Goal: Transaction & Acquisition: Purchase product/service

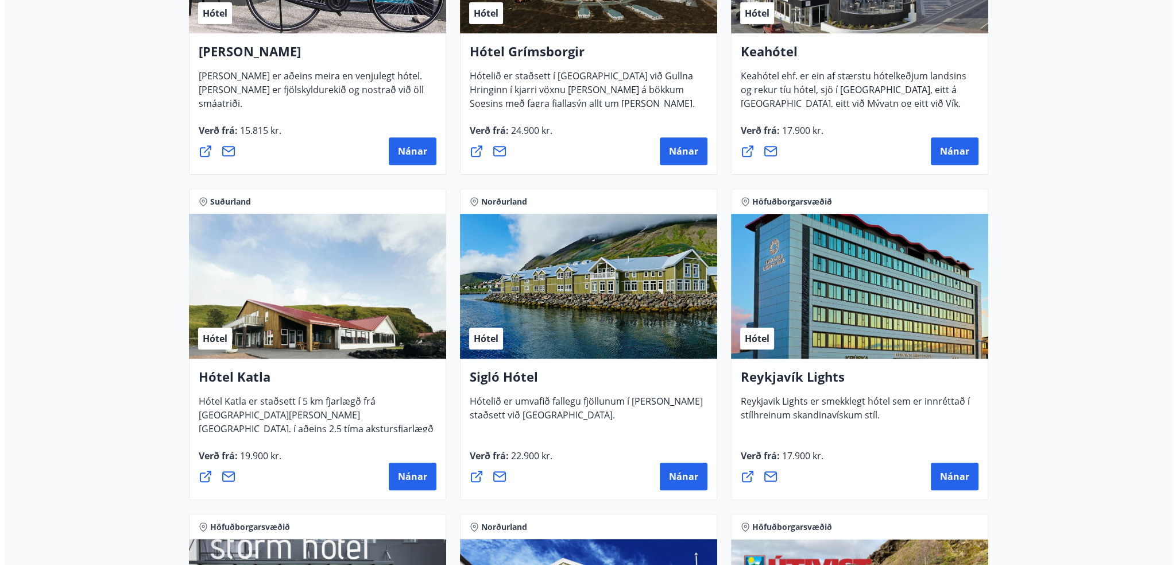
scroll to position [689, 0]
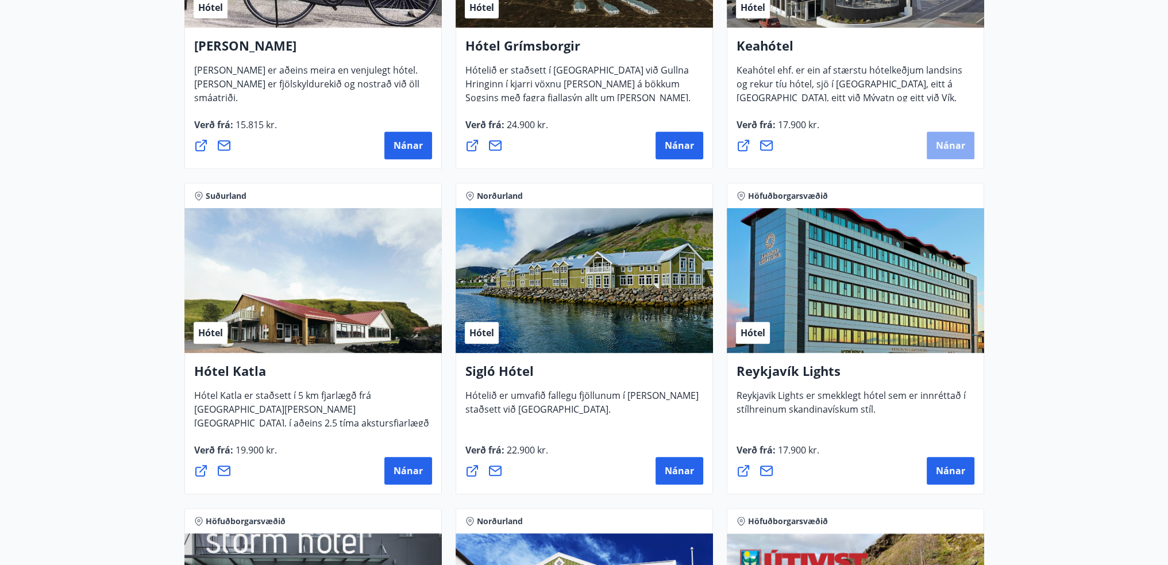
click at [958, 145] on span "Nánar" at bounding box center [950, 145] width 29 height 13
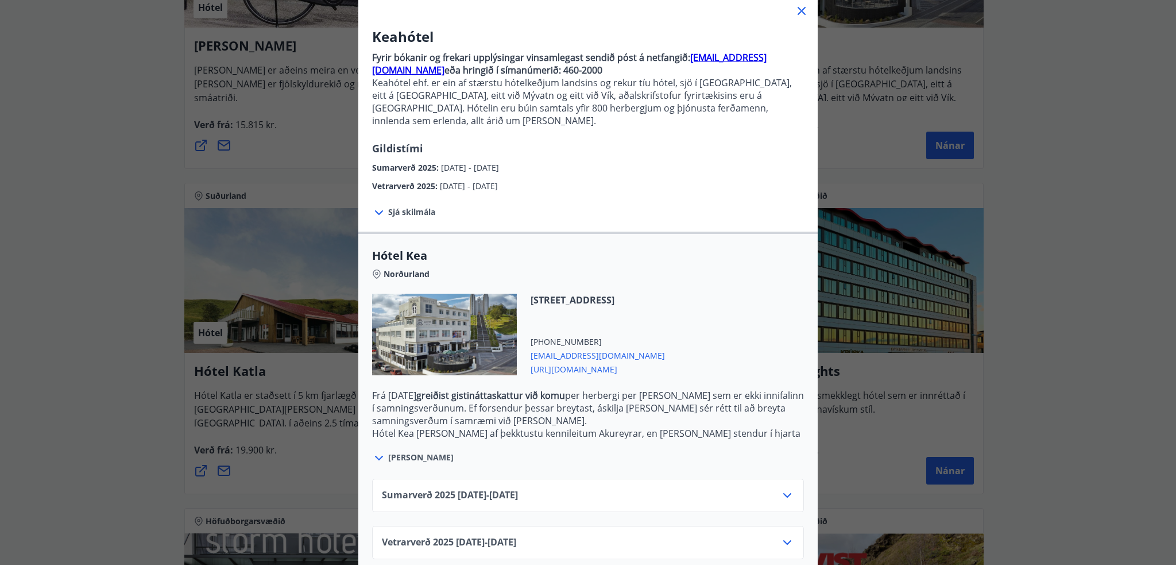
scroll to position [77, 0]
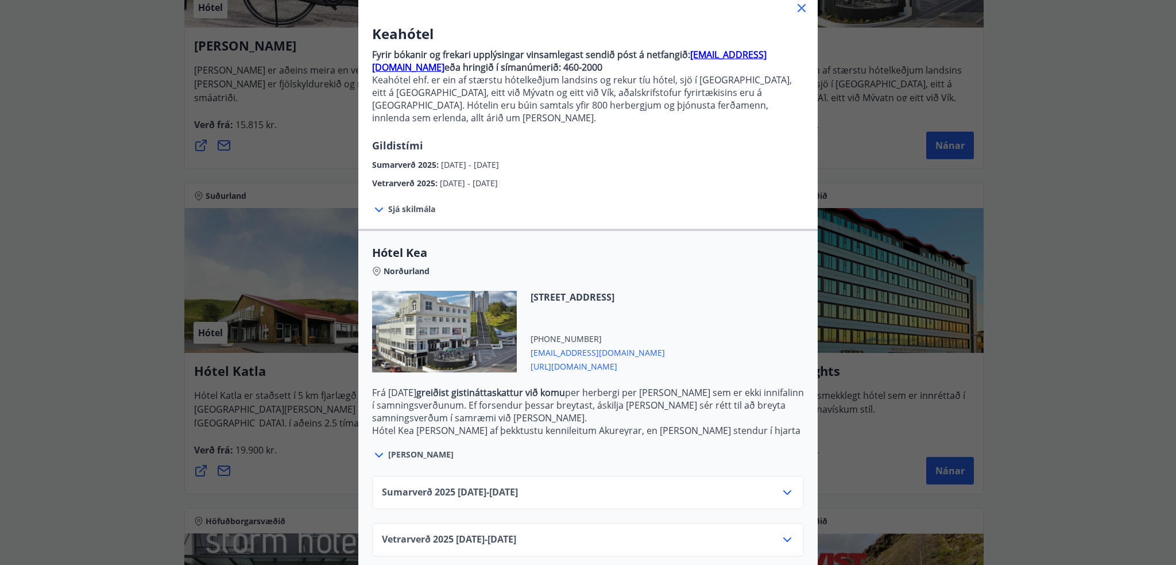
click at [782, 532] on icon at bounding box center [788, 539] width 14 height 14
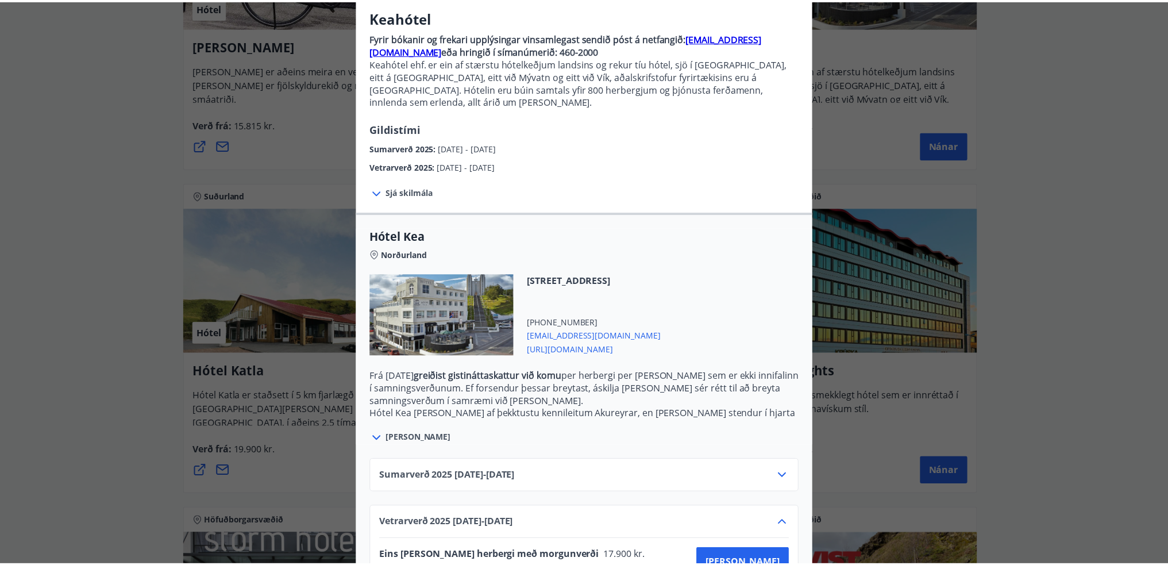
scroll to position [0, 0]
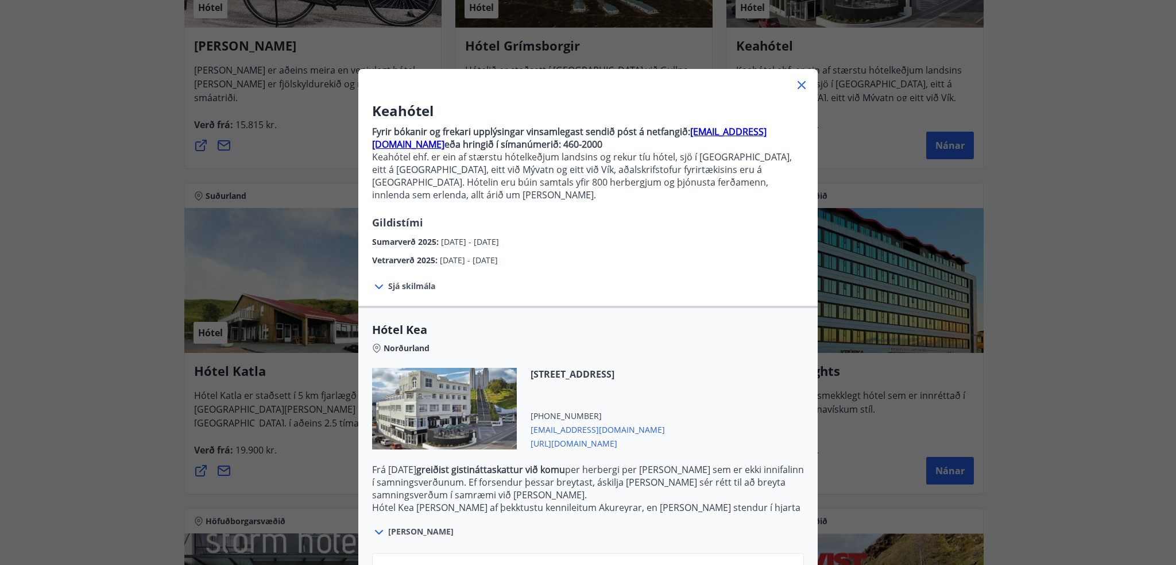
click at [798, 84] on icon at bounding box center [802, 85] width 8 height 8
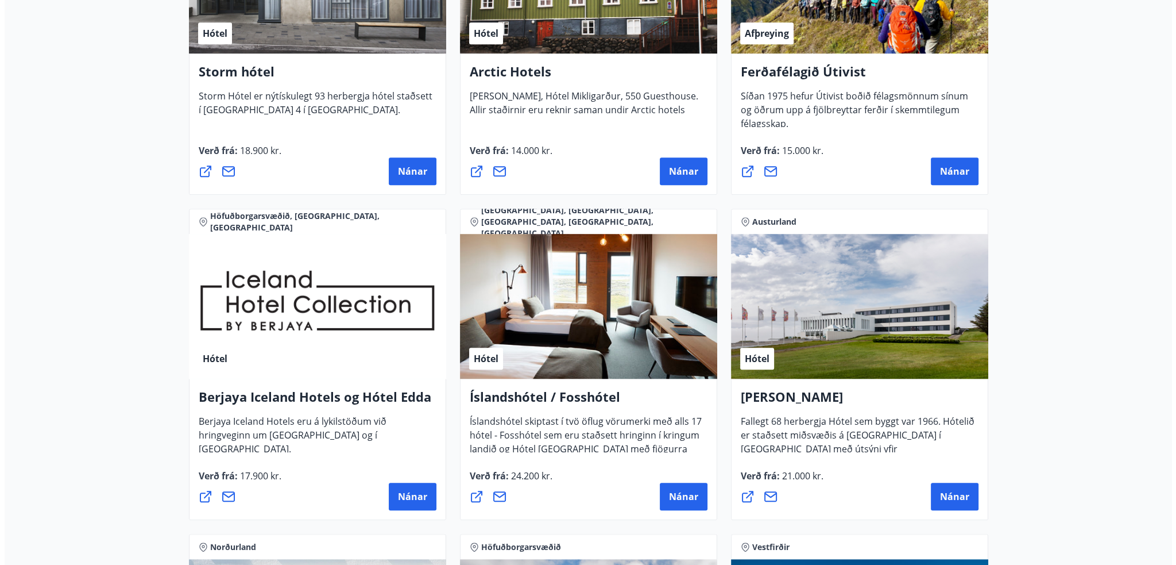
scroll to position [1379, 0]
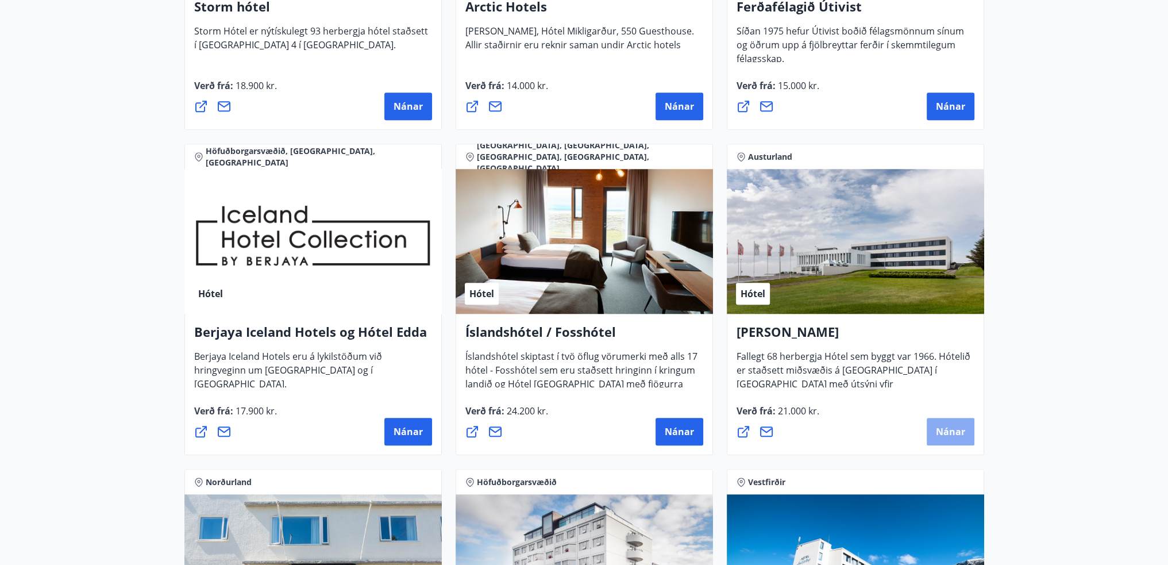
click at [940, 433] on span "Nánar" at bounding box center [950, 431] width 29 height 13
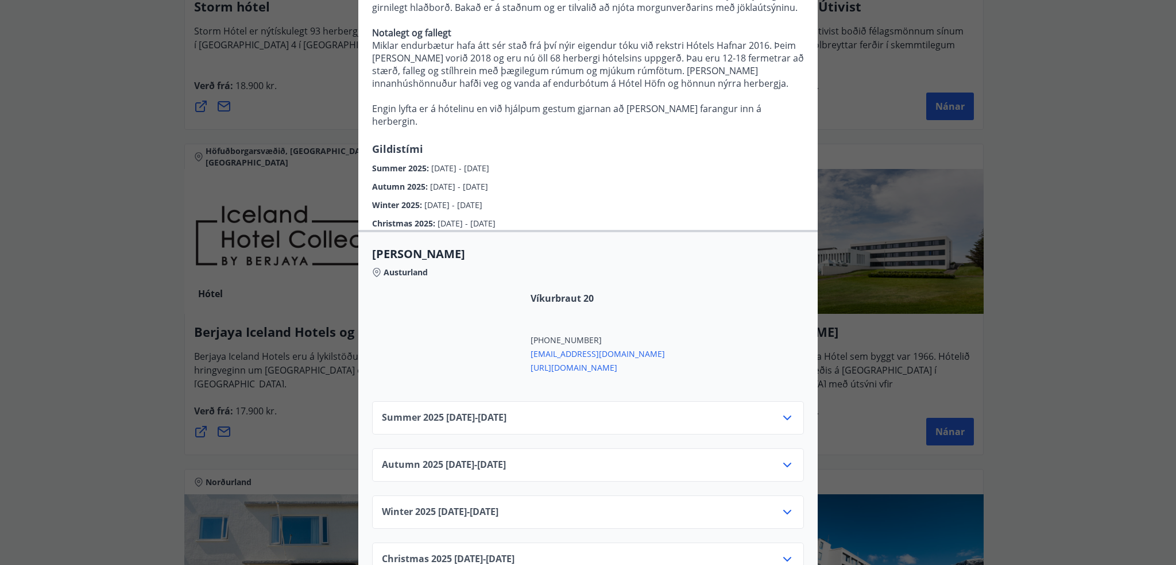
scroll to position [230, 0]
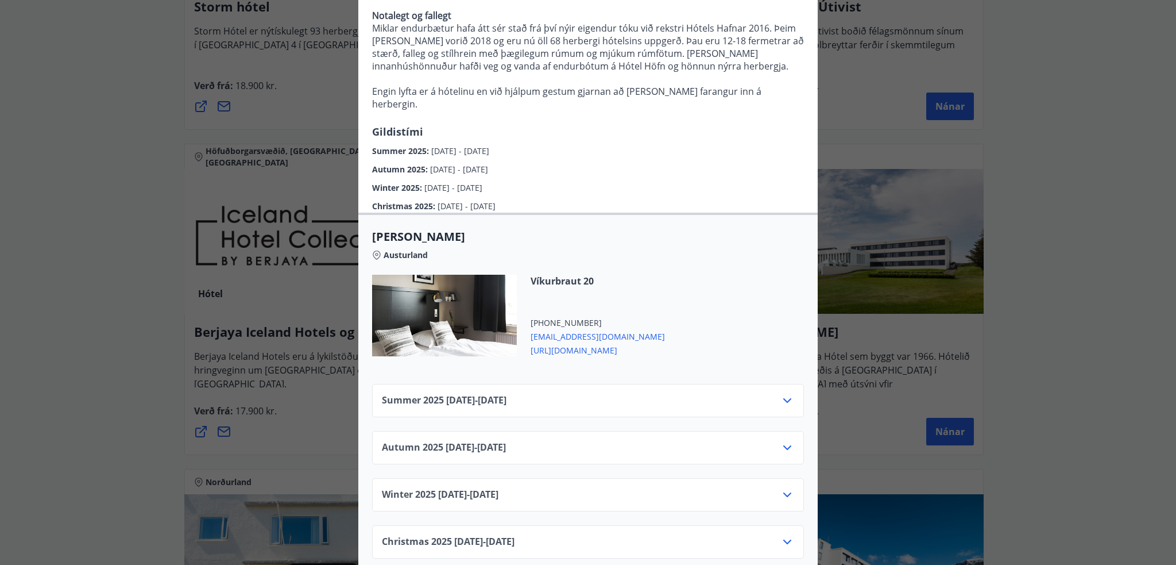
click at [783, 406] on icon at bounding box center [788, 400] width 14 height 14
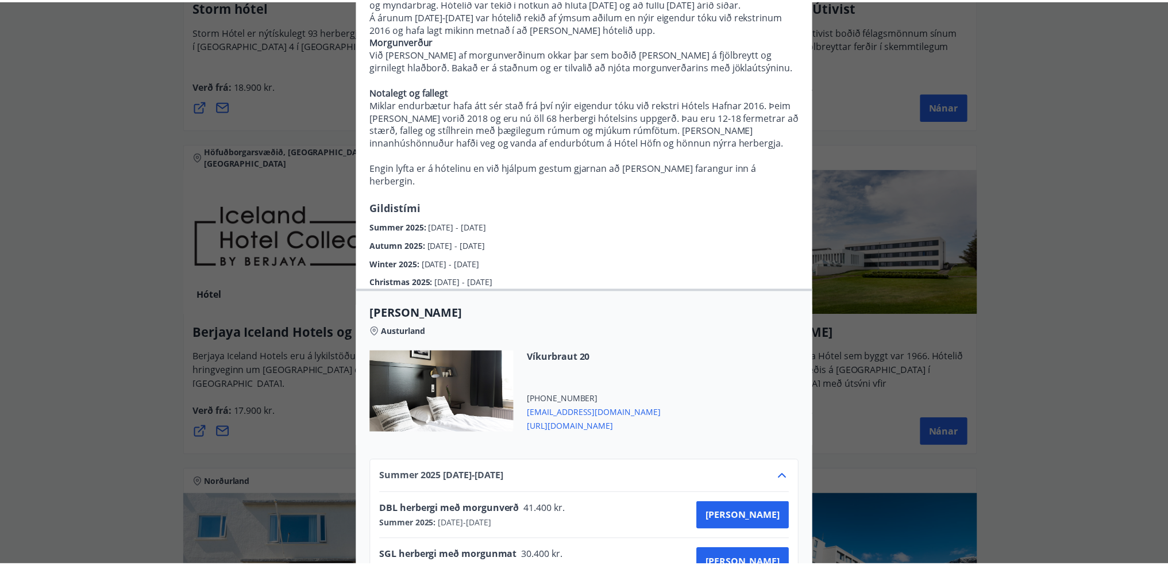
scroll to position [0, 0]
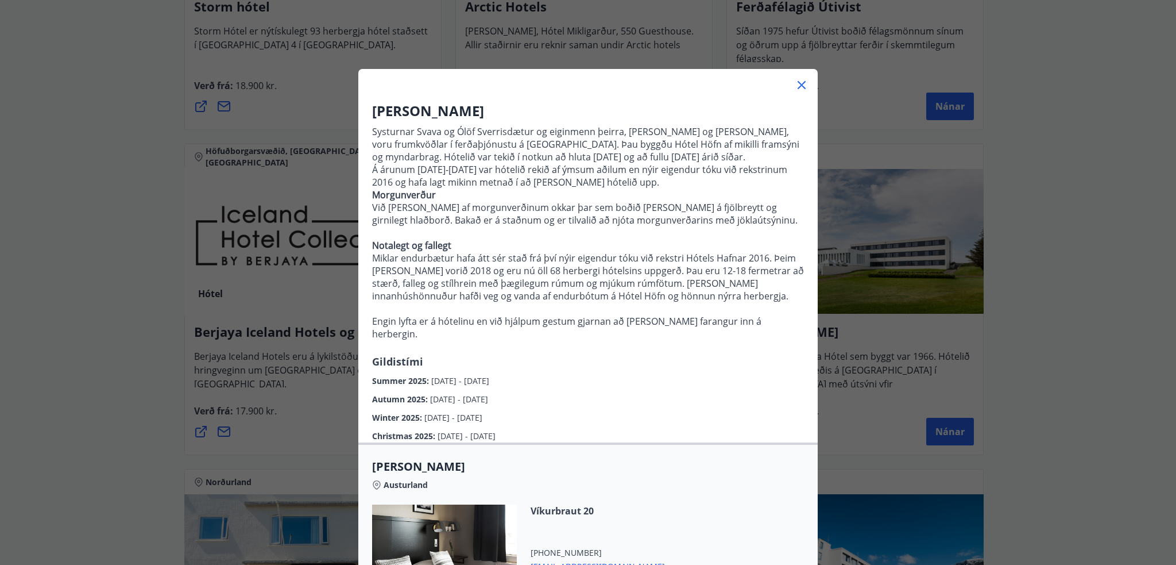
click at [800, 86] on icon at bounding box center [802, 85] width 14 height 14
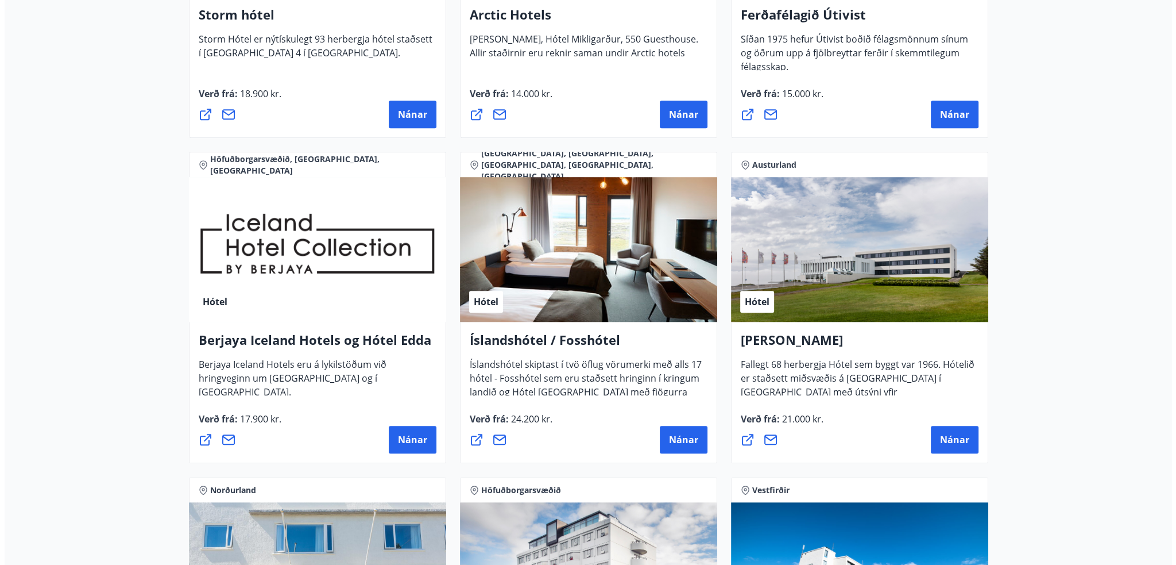
scroll to position [1377, 0]
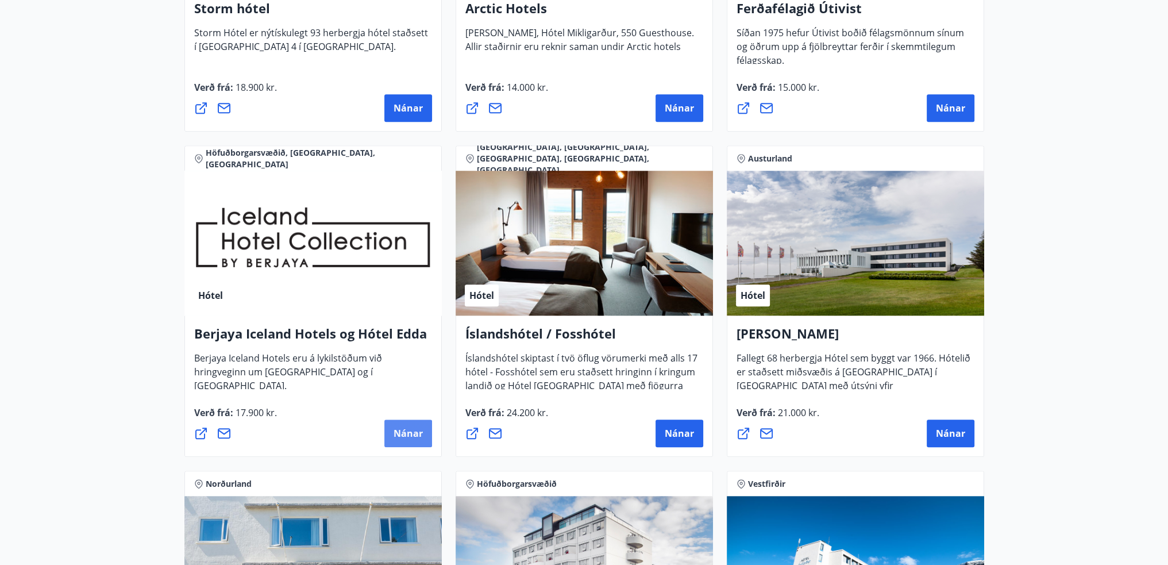
click at [407, 431] on span "Nánar" at bounding box center [407, 433] width 29 height 13
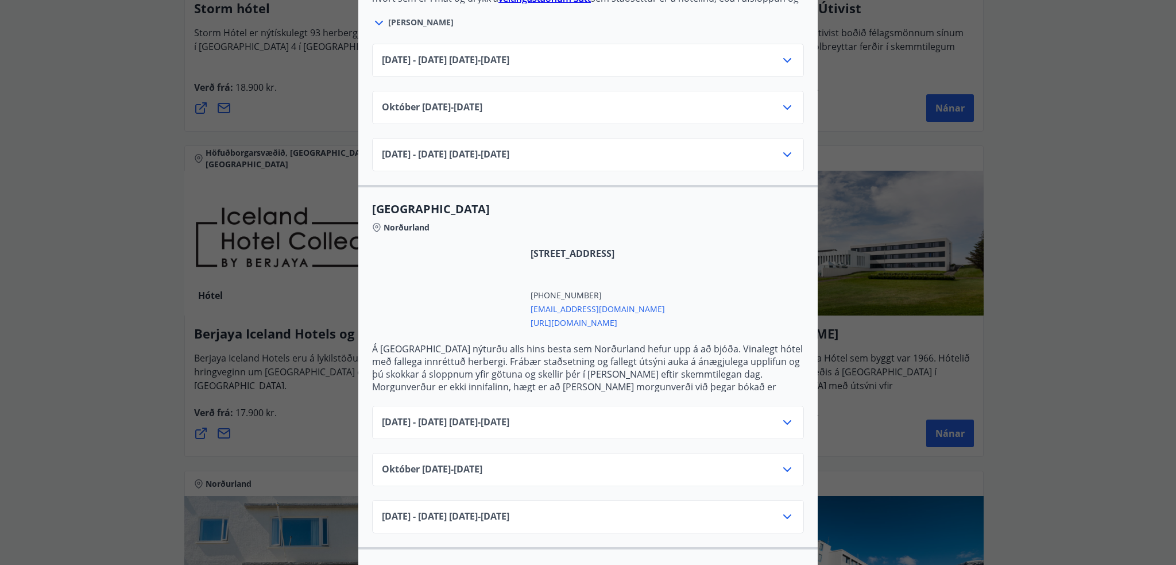
scroll to position [574, 0]
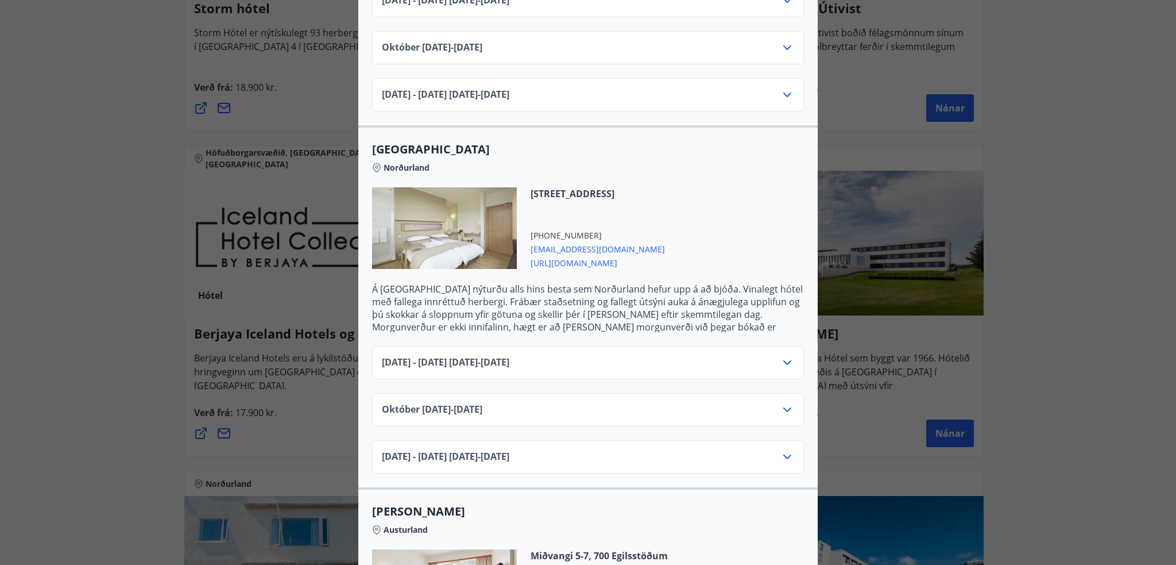
click at [785, 450] on icon at bounding box center [788, 457] width 14 height 14
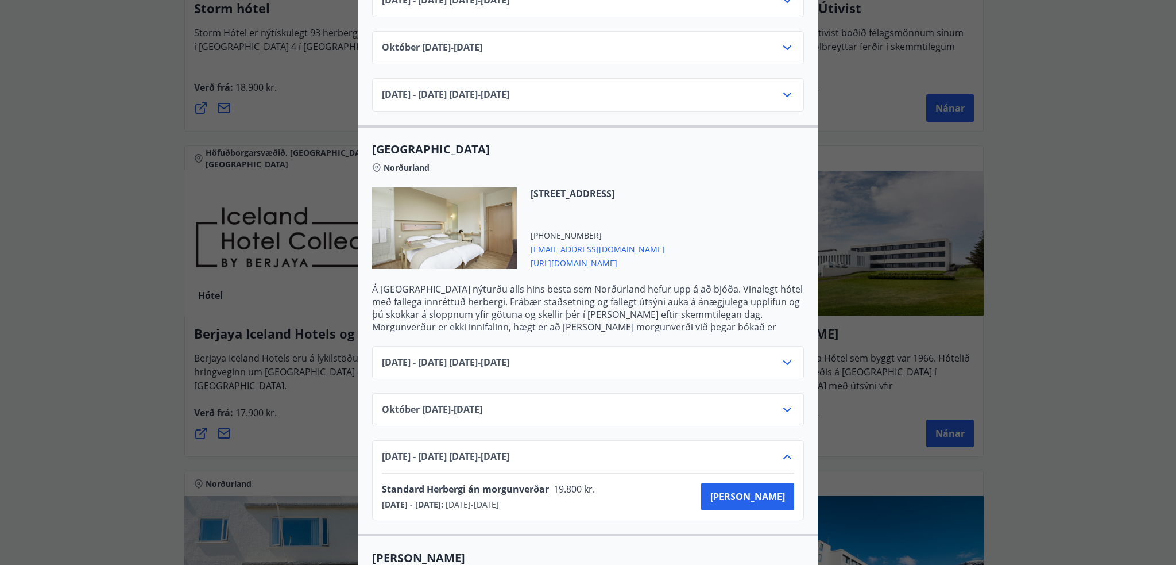
click at [786, 403] on icon at bounding box center [788, 410] width 14 height 14
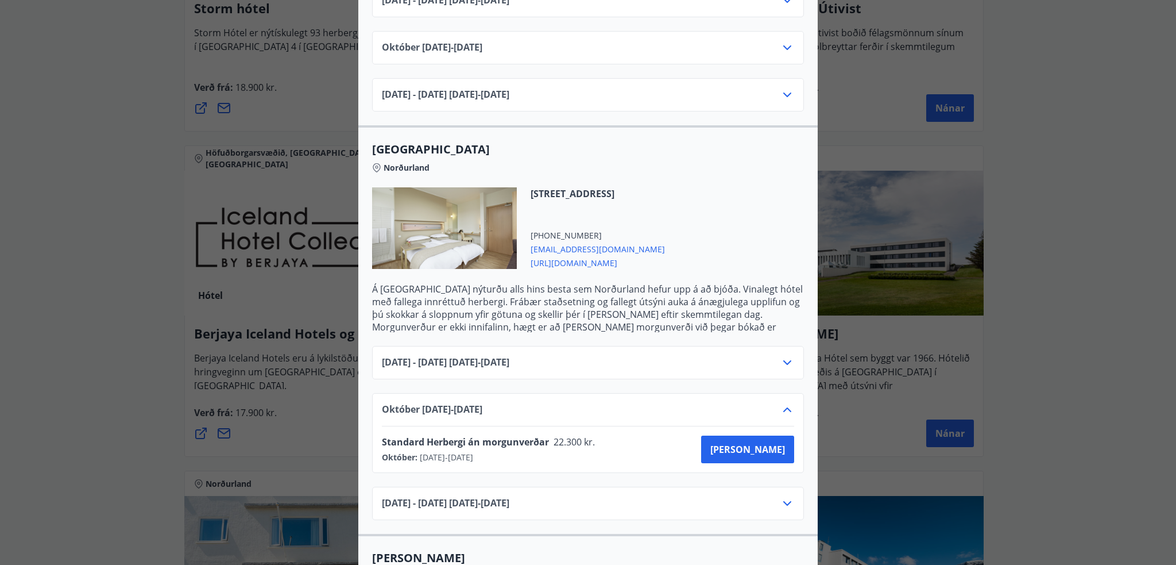
click at [786, 403] on icon at bounding box center [788, 410] width 14 height 14
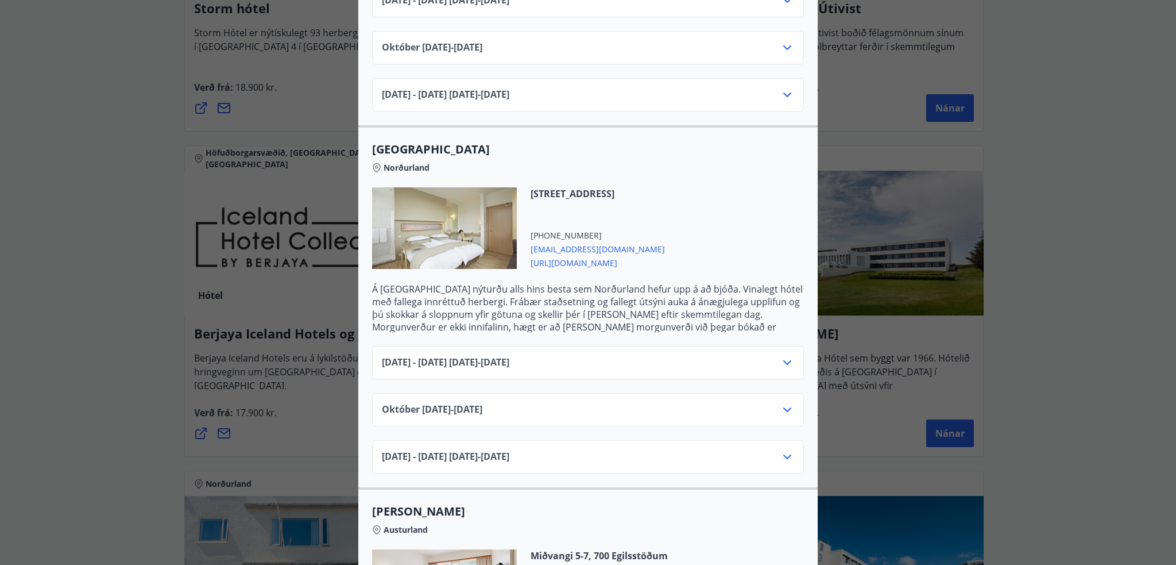
click at [782, 450] on icon at bounding box center [788, 457] width 14 height 14
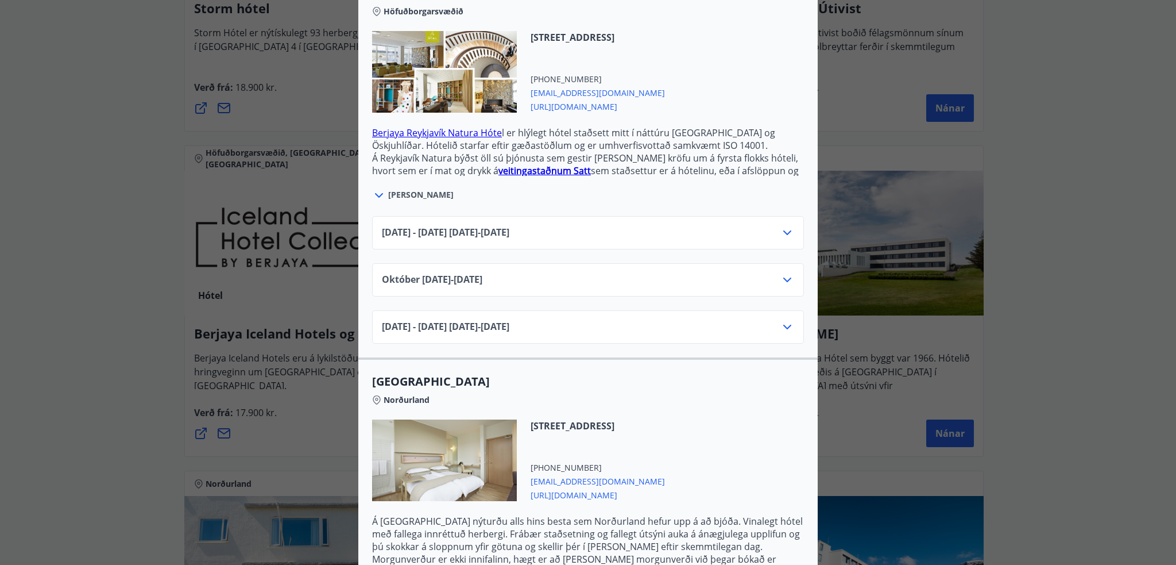
scroll to position [345, 0]
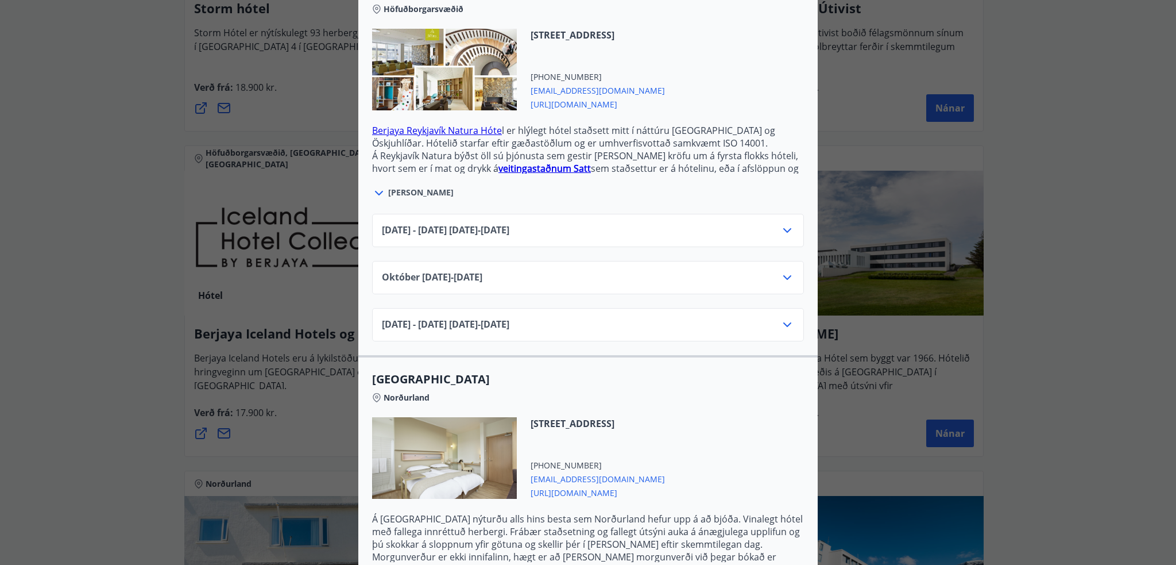
click at [781, 318] on icon at bounding box center [788, 325] width 14 height 14
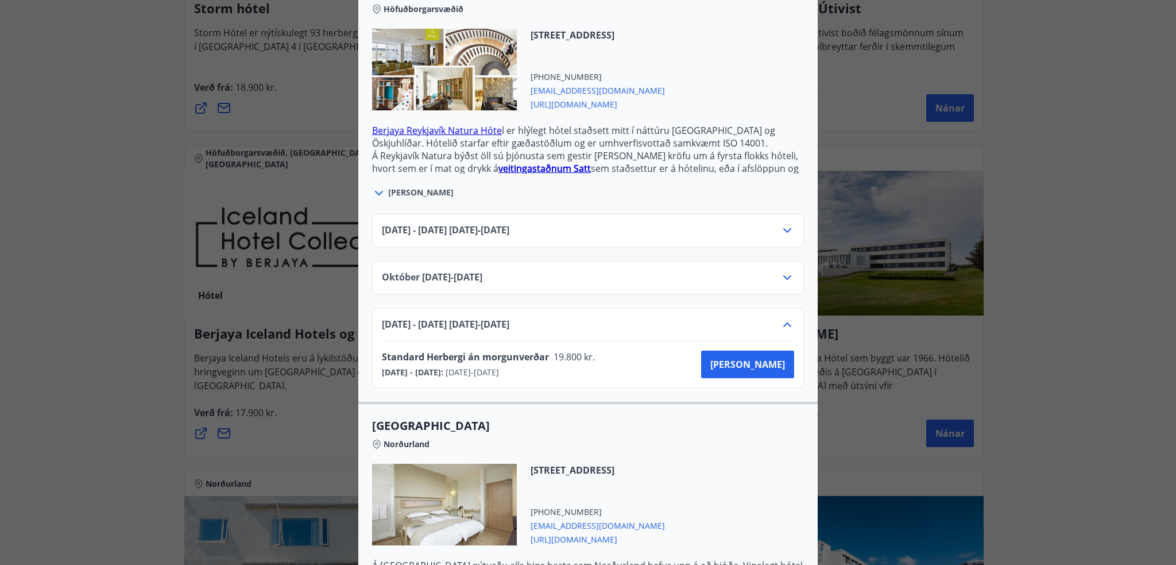
click at [781, 271] on icon at bounding box center [788, 278] width 14 height 14
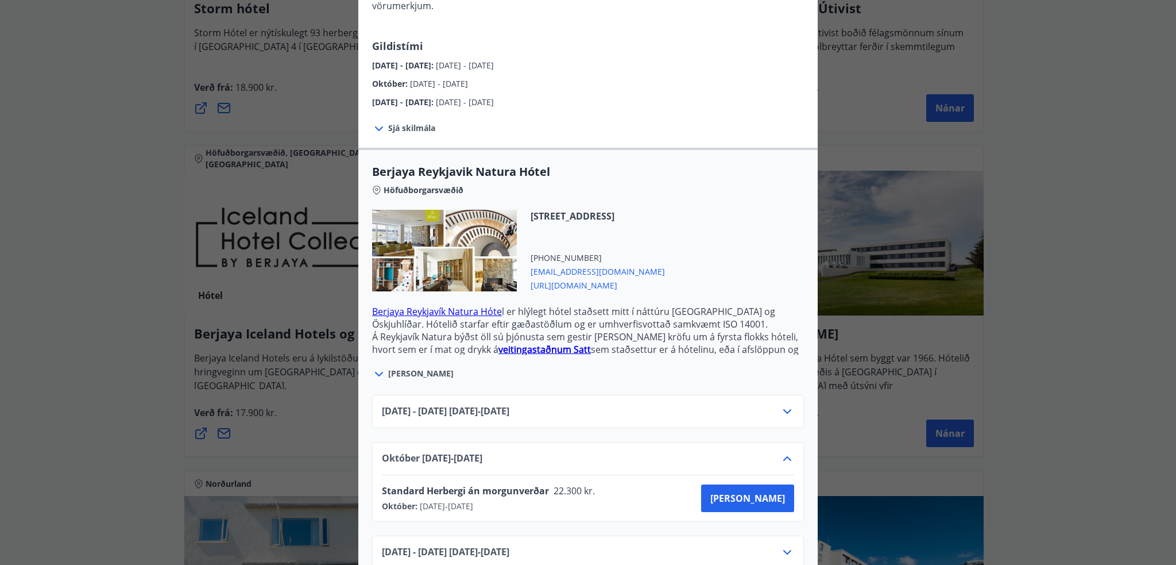
scroll to position [287, 0]
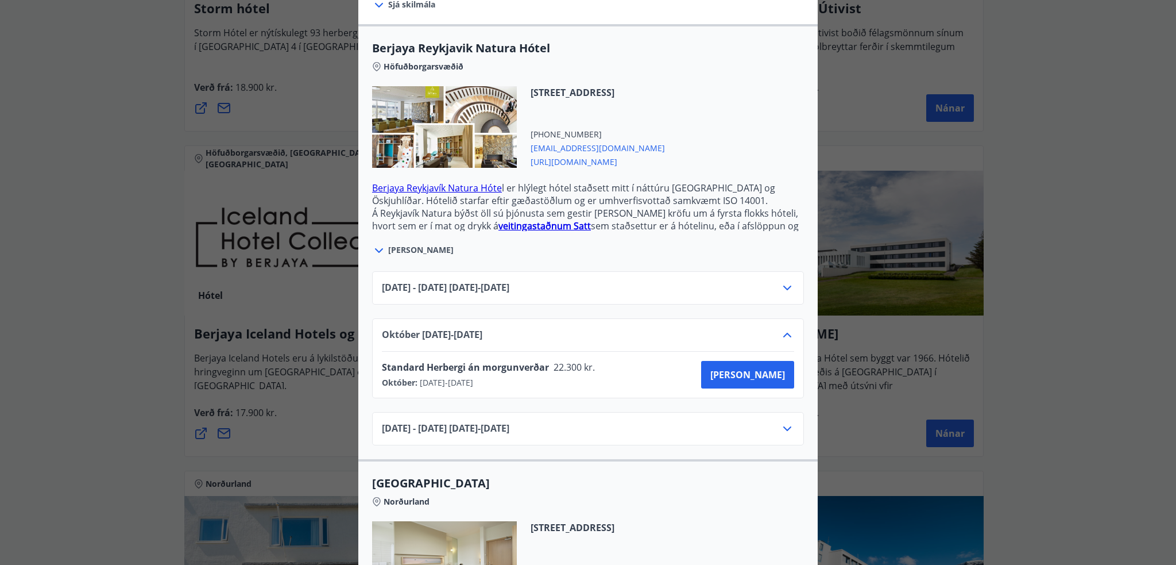
click at [781, 281] on icon at bounding box center [788, 288] width 14 height 14
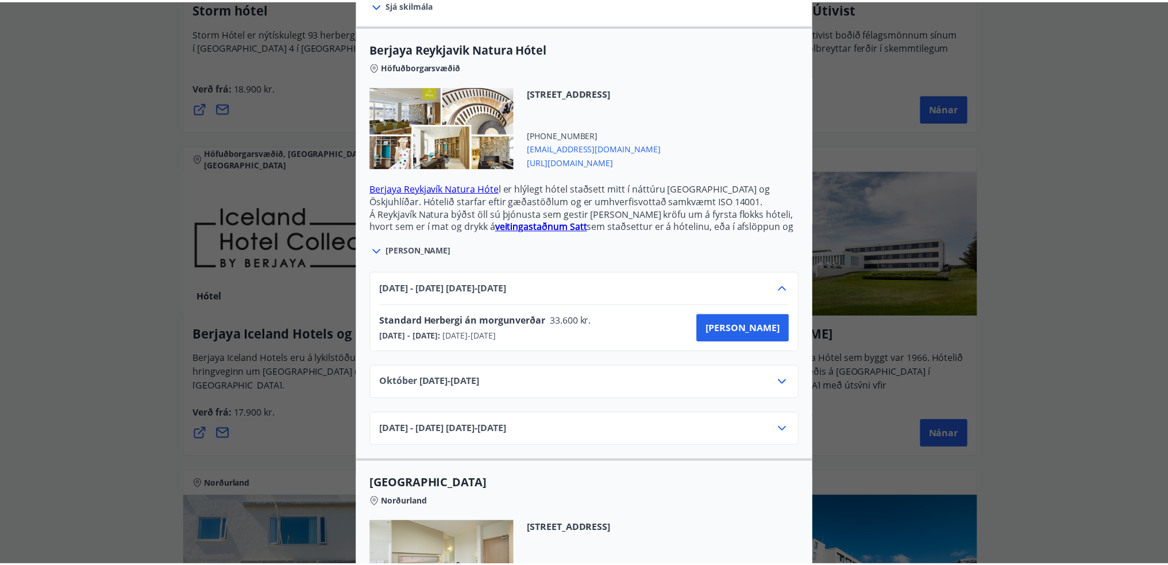
scroll to position [0, 0]
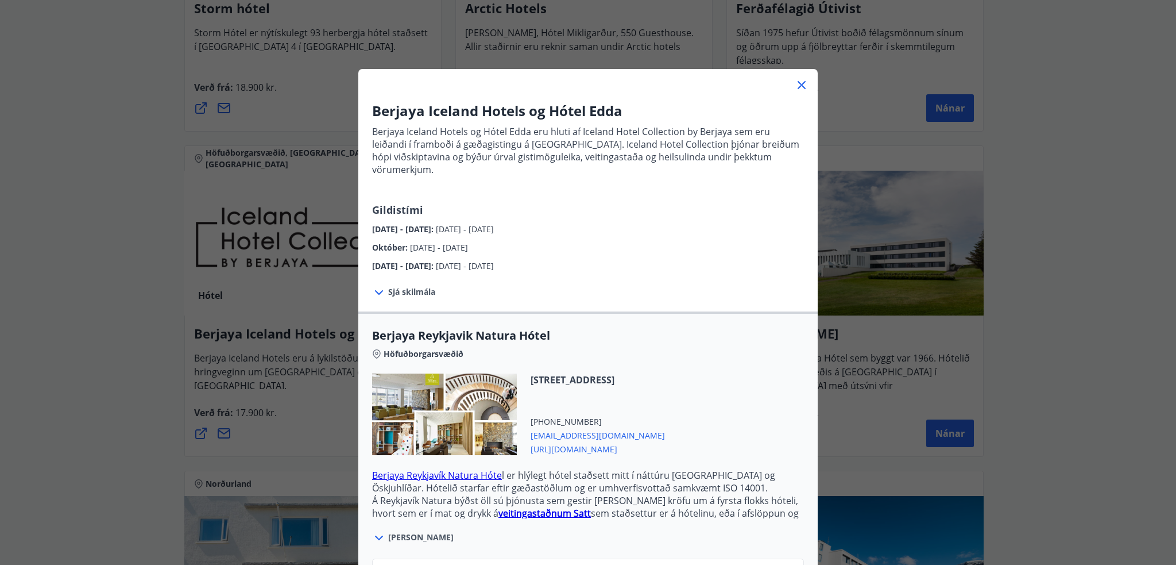
click at [795, 84] on icon at bounding box center [802, 85] width 14 height 14
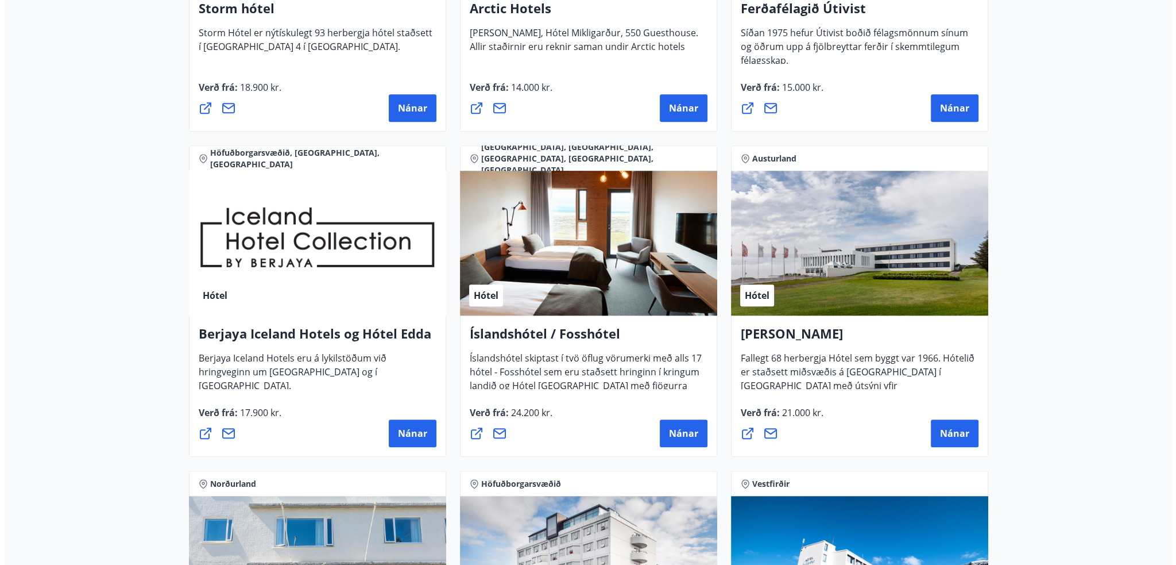
scroll to position [1090, 0]
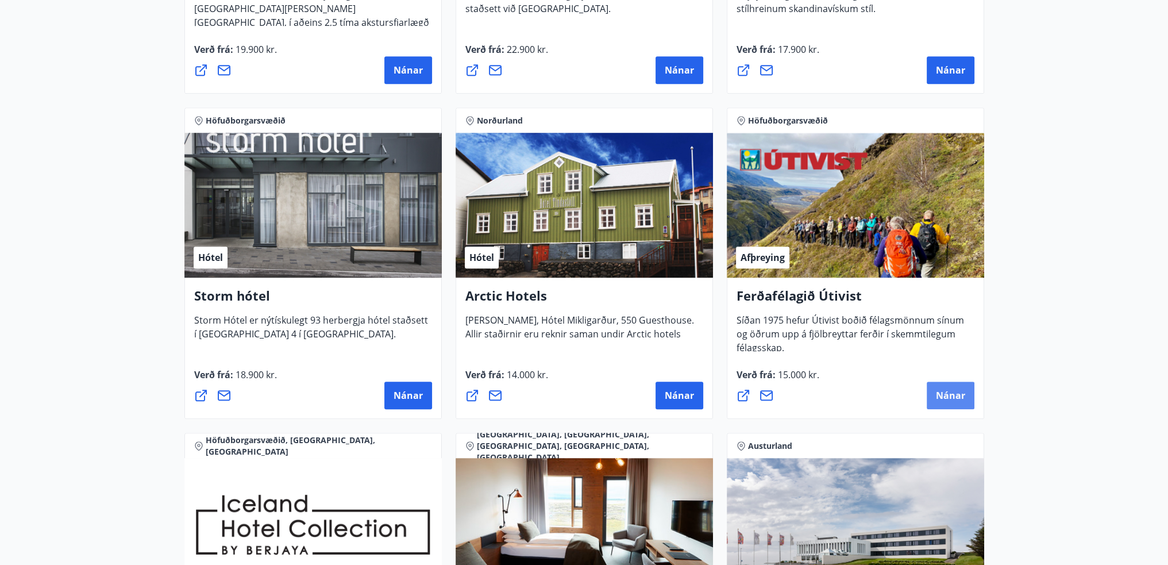
click at [955, 396] on span "Nánar" at bounding box center [950, 395] width 29 height 13
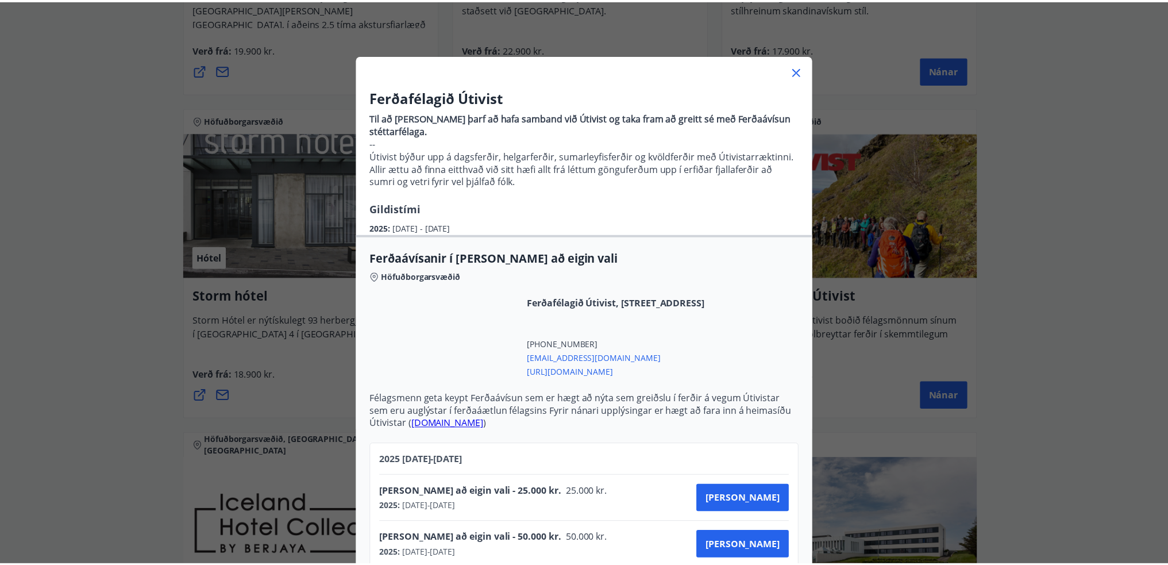
scroll to position [0, 0]
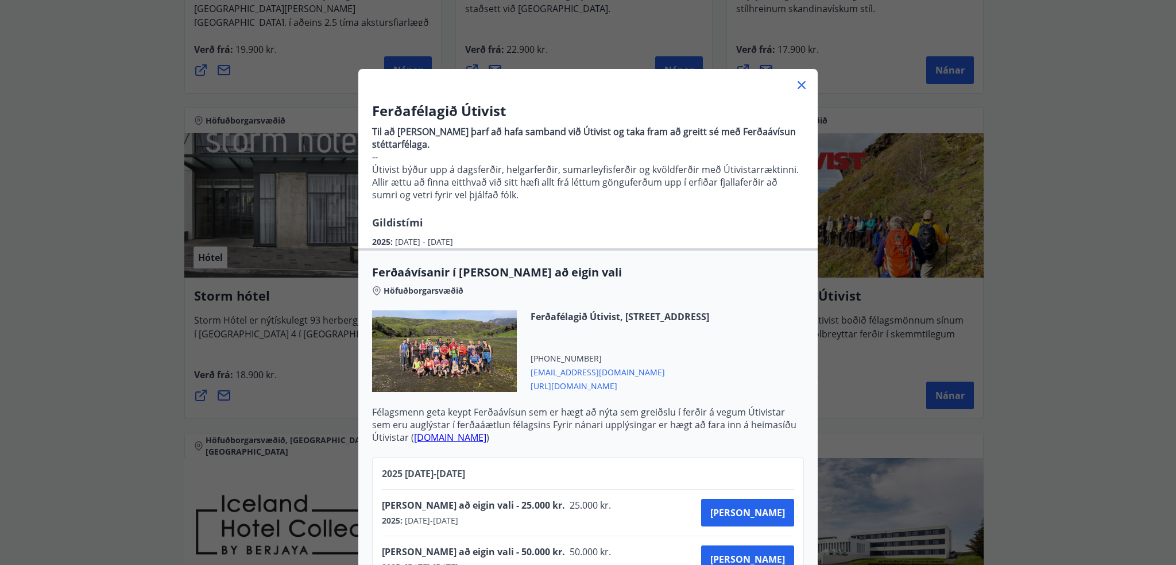
click at [799, 84] on icon at bounding box center [802, 85] width 14 height 14
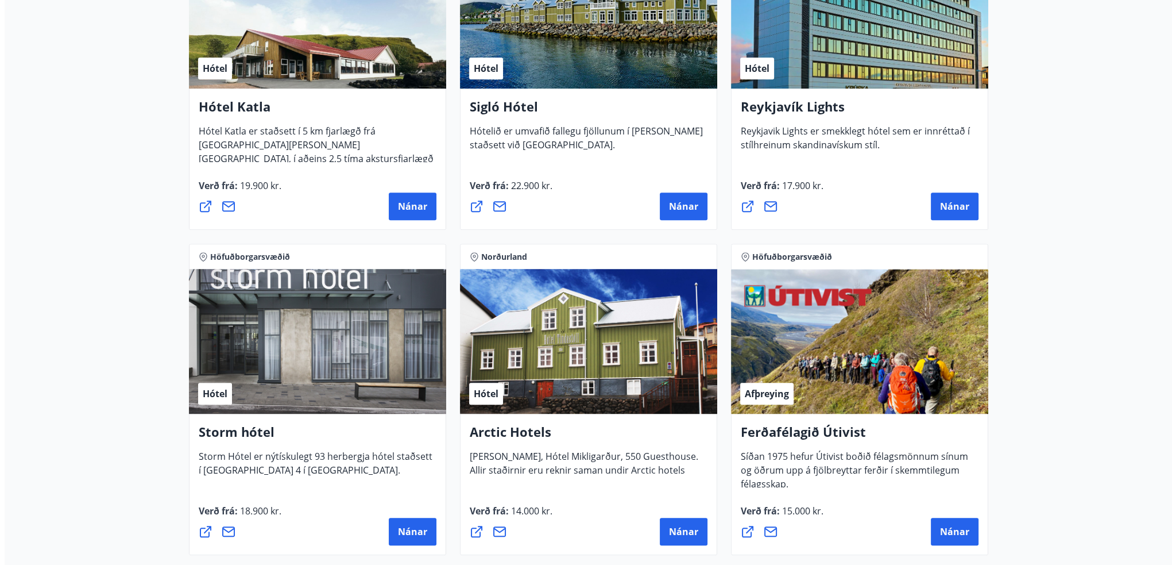
scroll to position [802, 0]
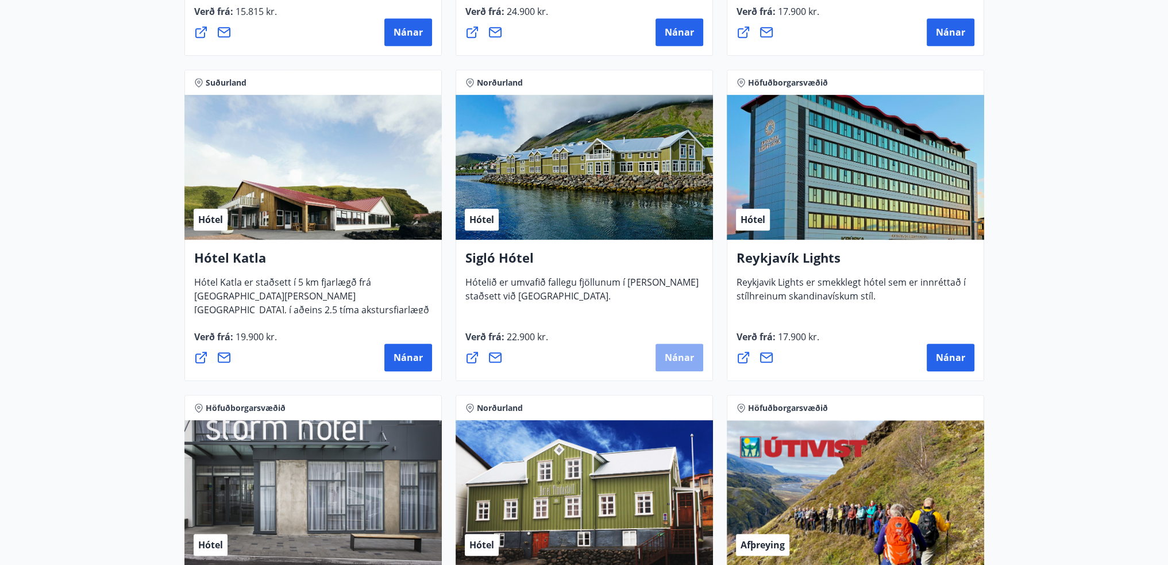
click at [687, 357] on span "Nánar" at bounding box center [679, 357] width 29 height 13
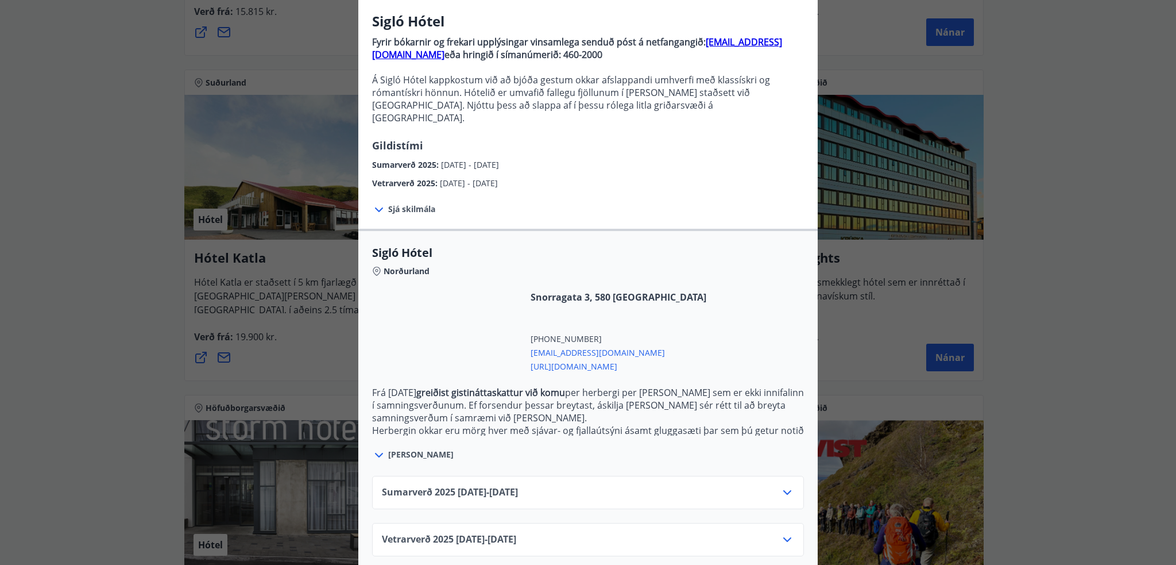
scroll to position [90, 0]
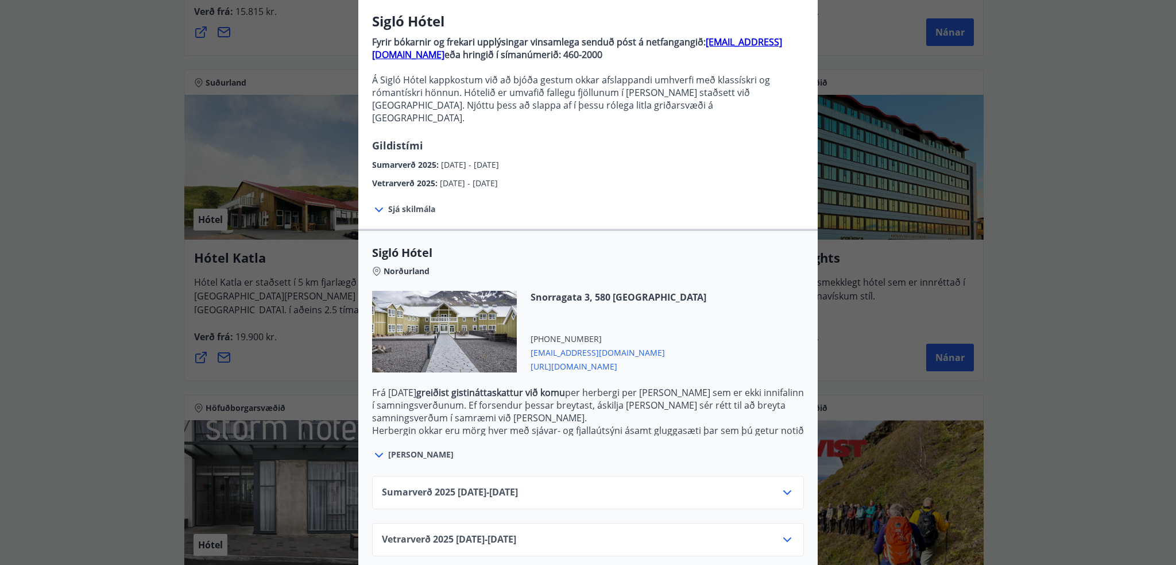
click at [785, 537] on icon at bounding box center [788, 539] width 8 height 5
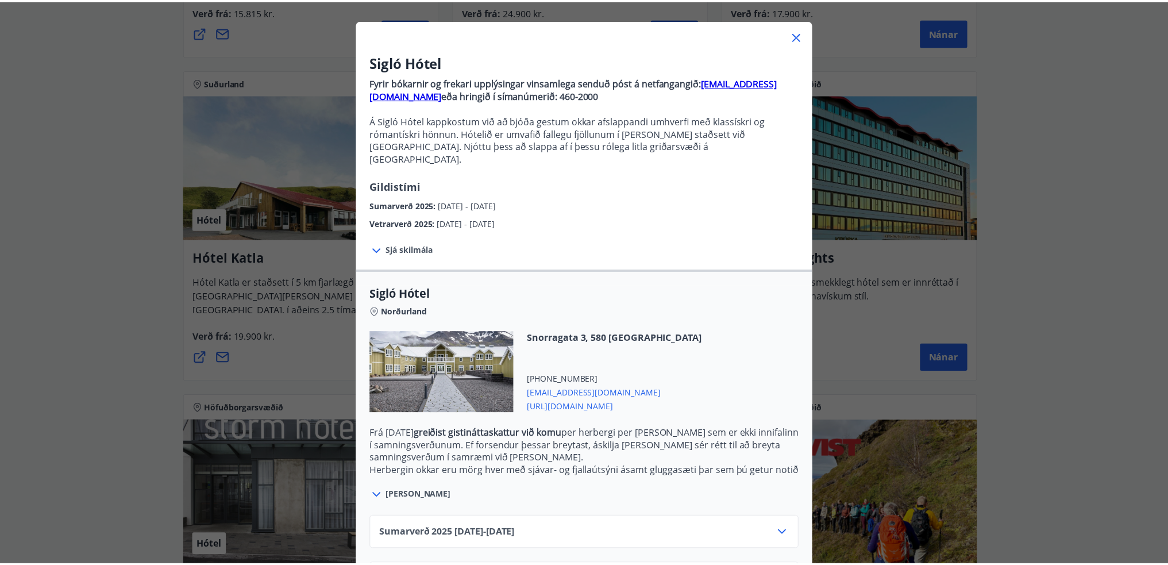
scroll to position [0, 0]
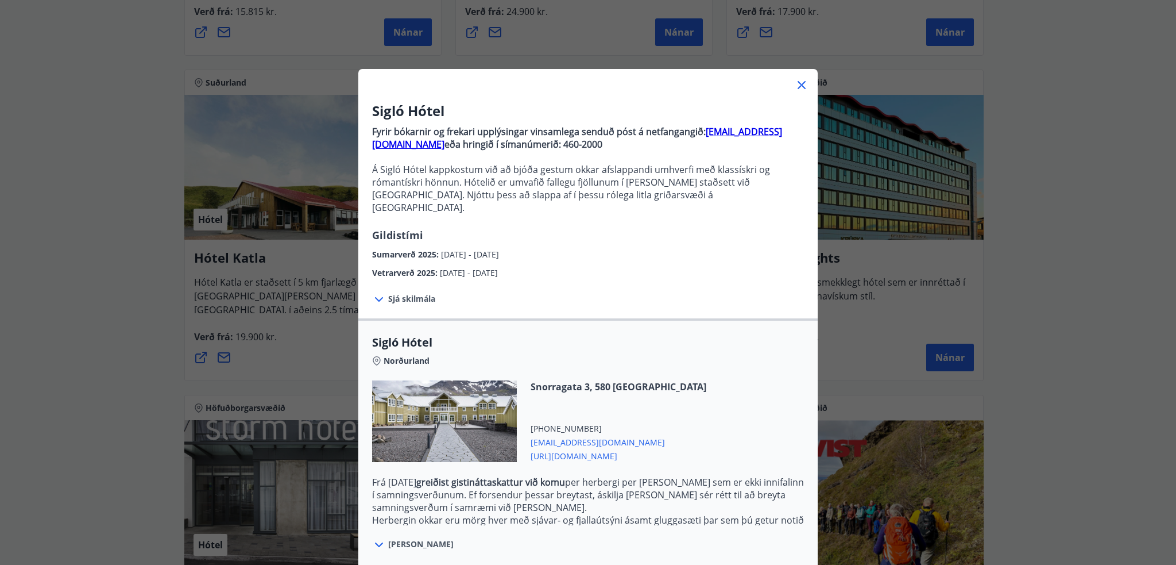
click at [798, 84] on icon at bounding box center [802, 85] width 14 height 14
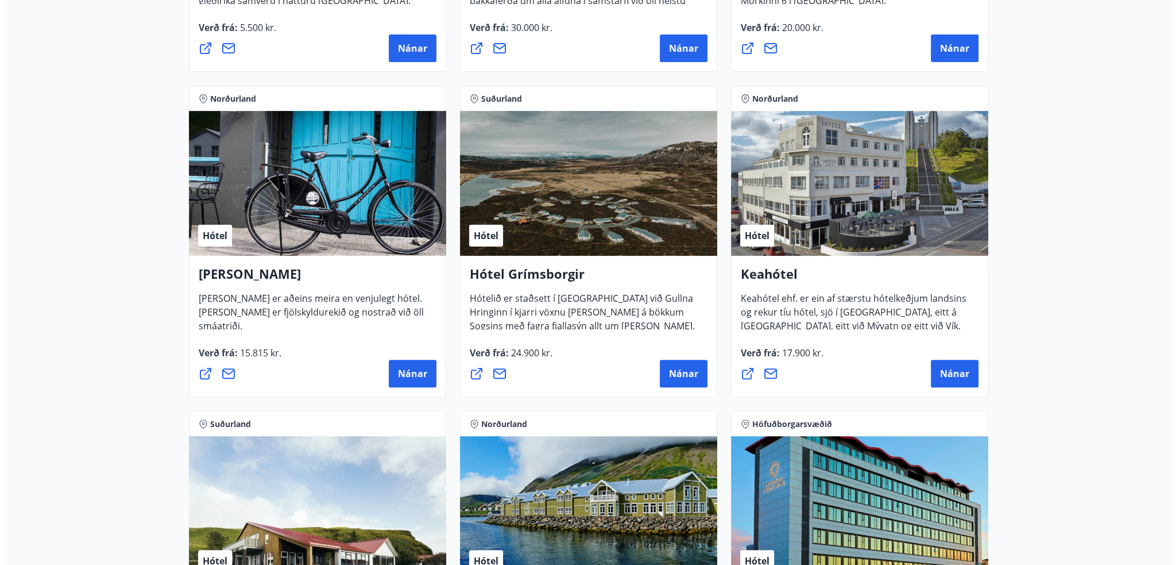
scroll to position [458, 0]
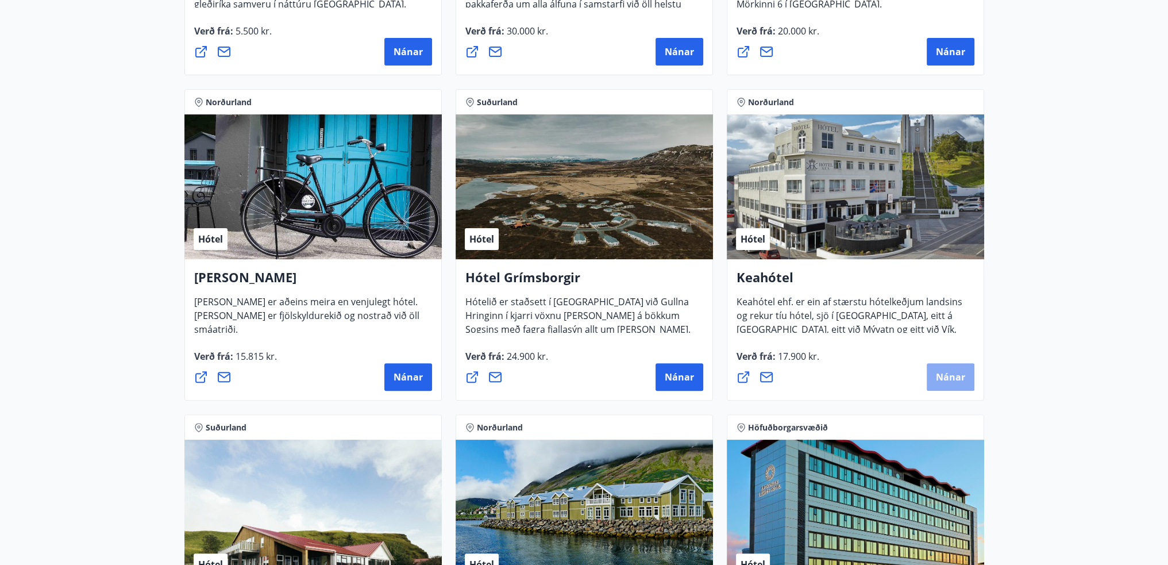
click at [963, 377] on span "Nánar" at bounding box center [950, 377] width 29 height 13
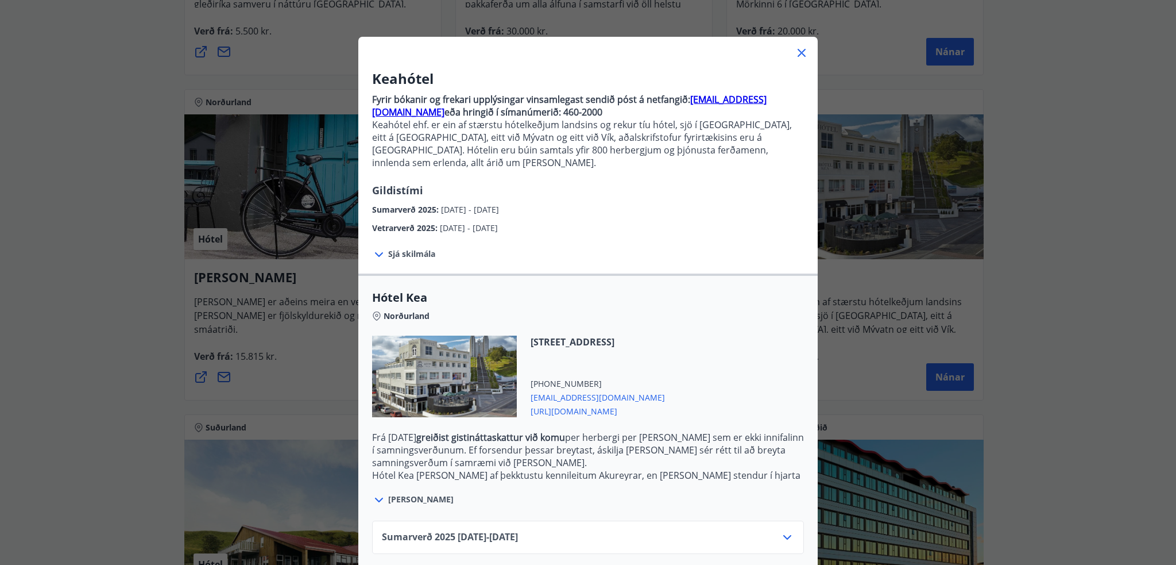
scroll to position [77, 0]
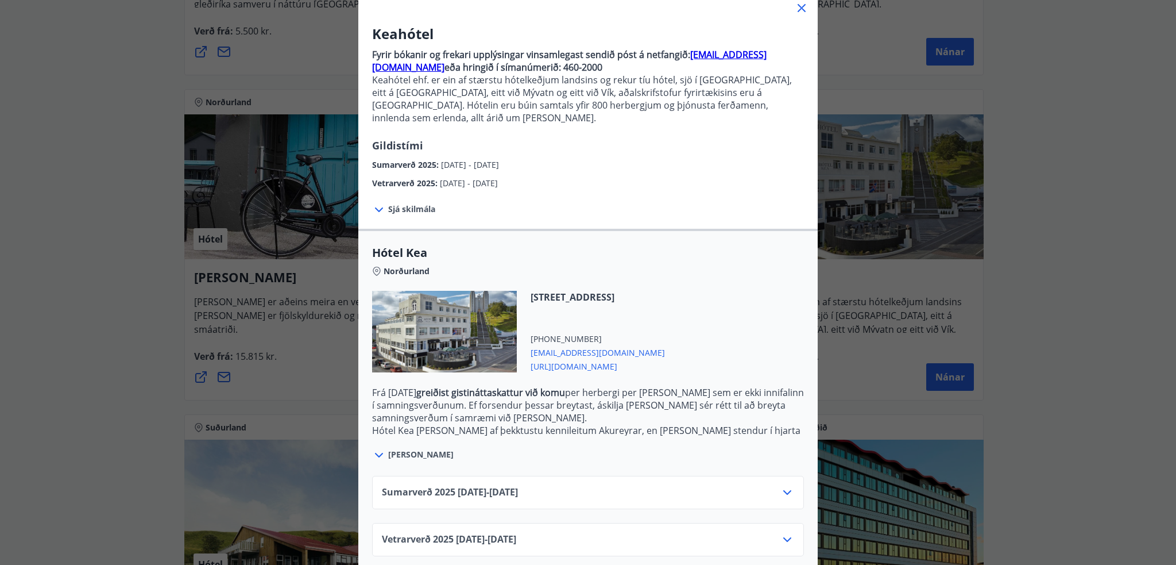
click at [784, 537] on icon at bounding box center [788, 539] width 8 height 5
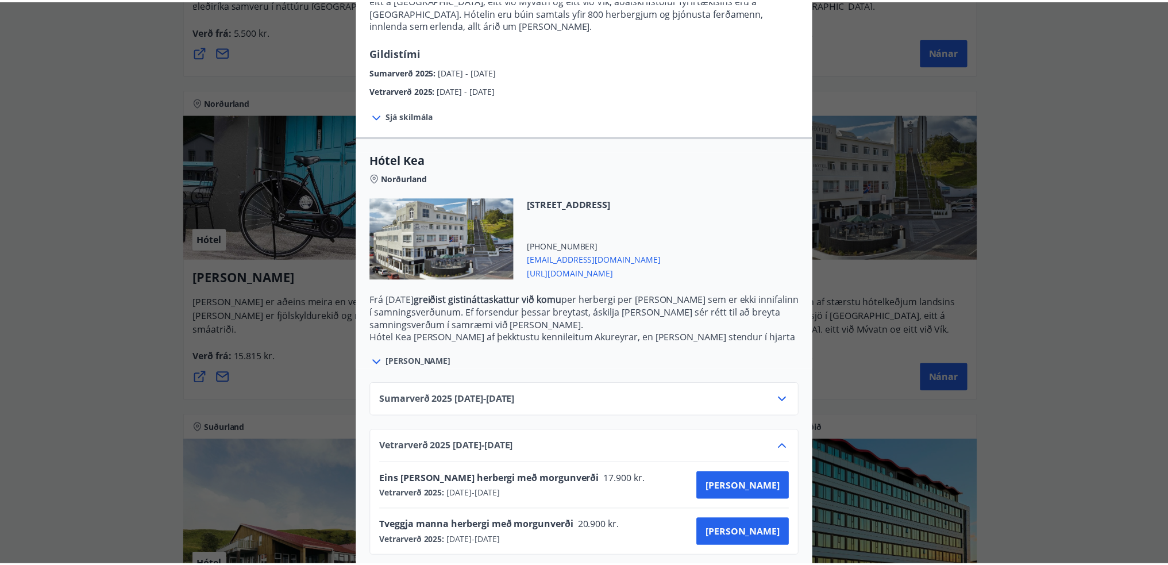
scroll to position [0, 0]
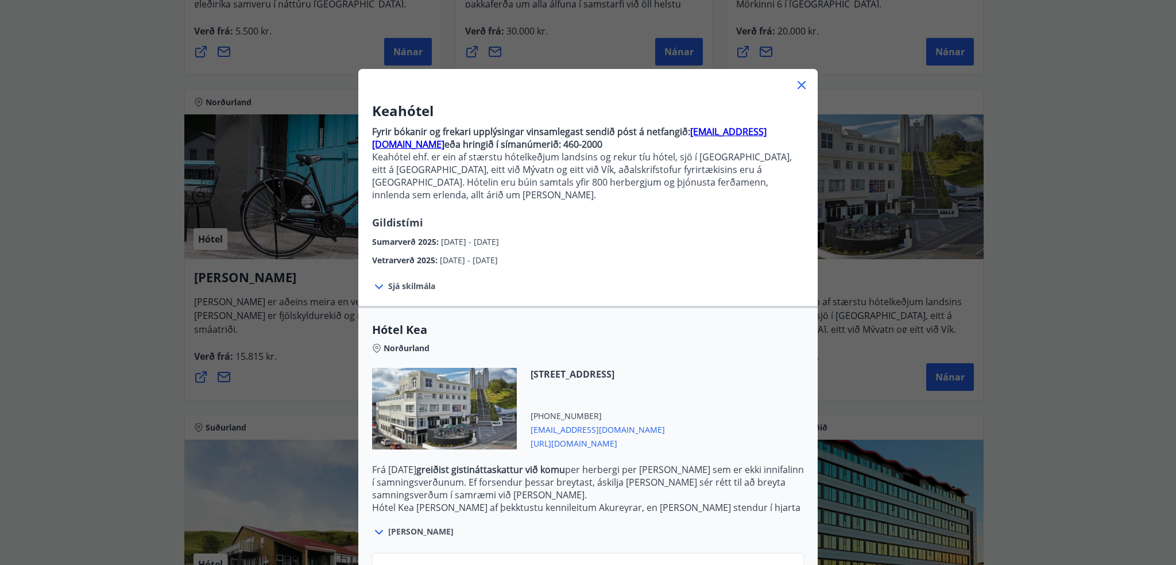
click at [798, 87] on icon at bounding box center [802, 85] width 8 height 8
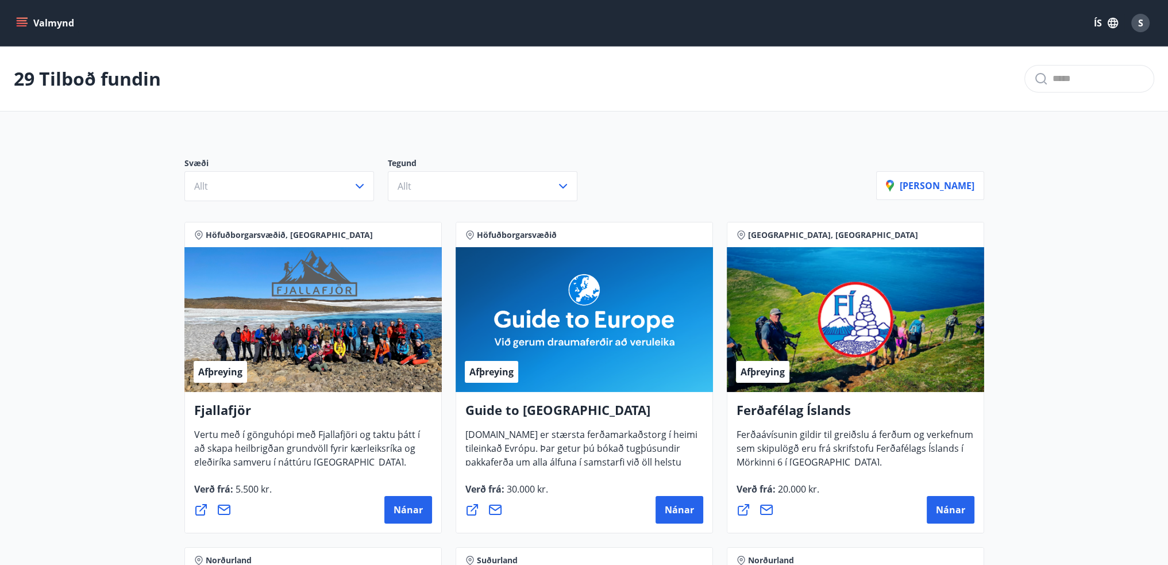
click at [28, 18] on button "Valmynd" at bounding box center [46, 23] width 65 height 21
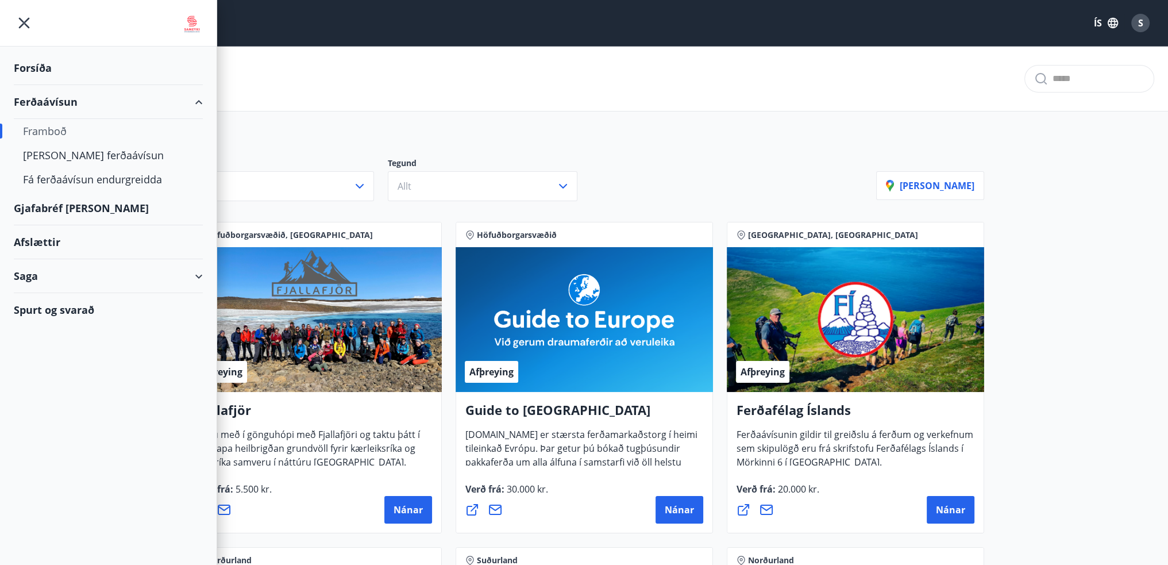
click at [64, 209] on div "Gjafabréf [PERSON_NAME]" at bounding box center [108, 208] width 189 height 34
click at [55, 130] on div "Framboð" at bounding box center [108, 131] width 171 height 24
click at [42, 128] on div "Framboð" at bounding box center [108, 131] width 171 height 24
click at [48, 68] on div "Forsíða" at bounding box center [108, 68] width 189 height 34
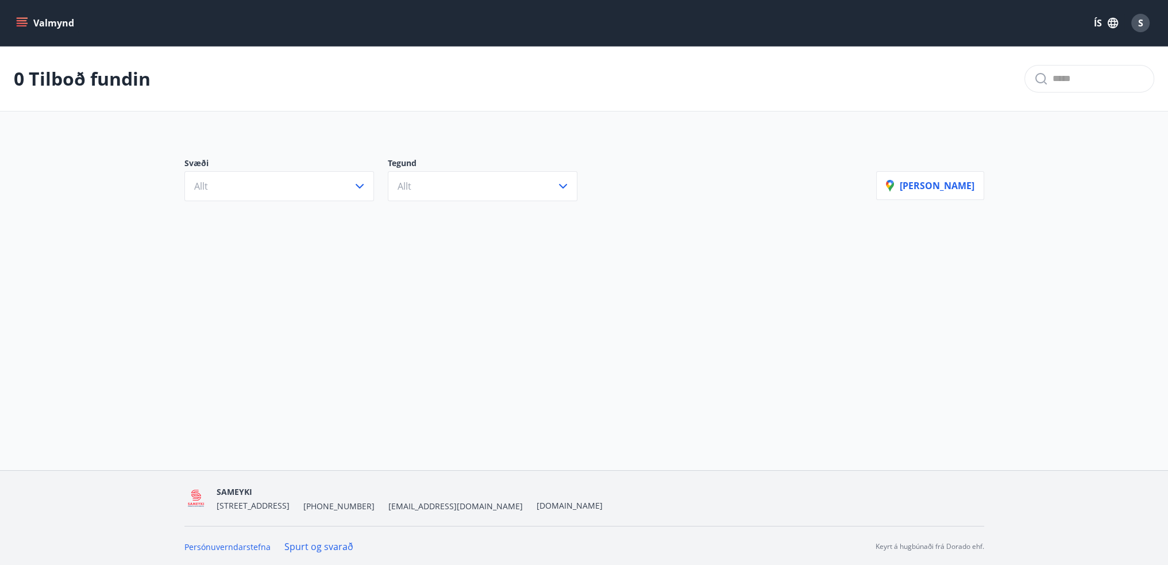
click at [24, 17] on icon "menu" at bounding box center [21, 22] width 11 height 11
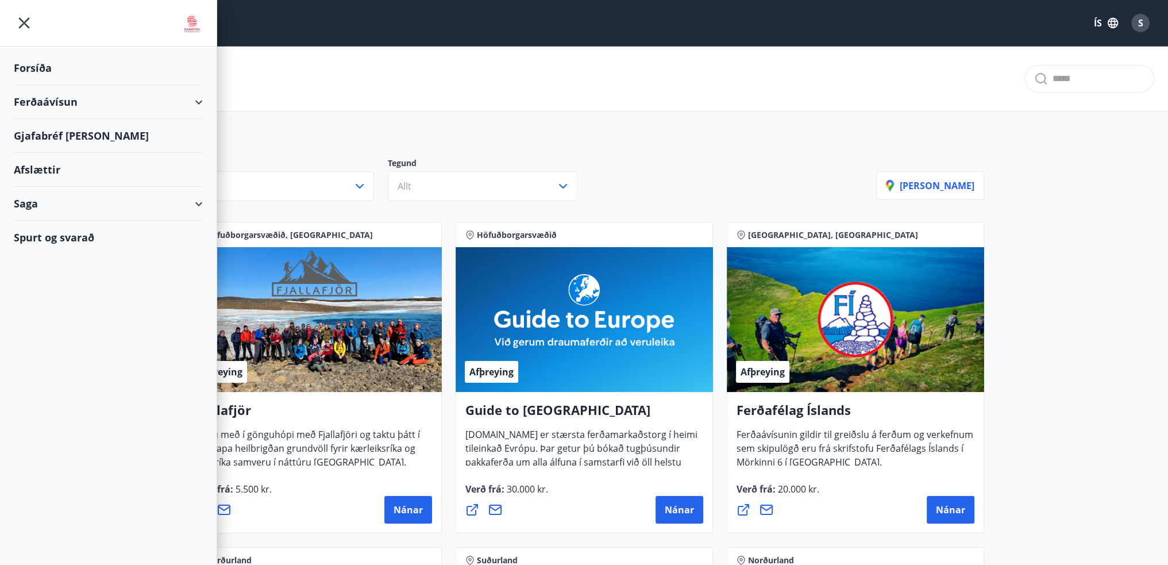
click at [34, 66] on div "Forsíða" at bounding box center [108, 68] width 189 height 34
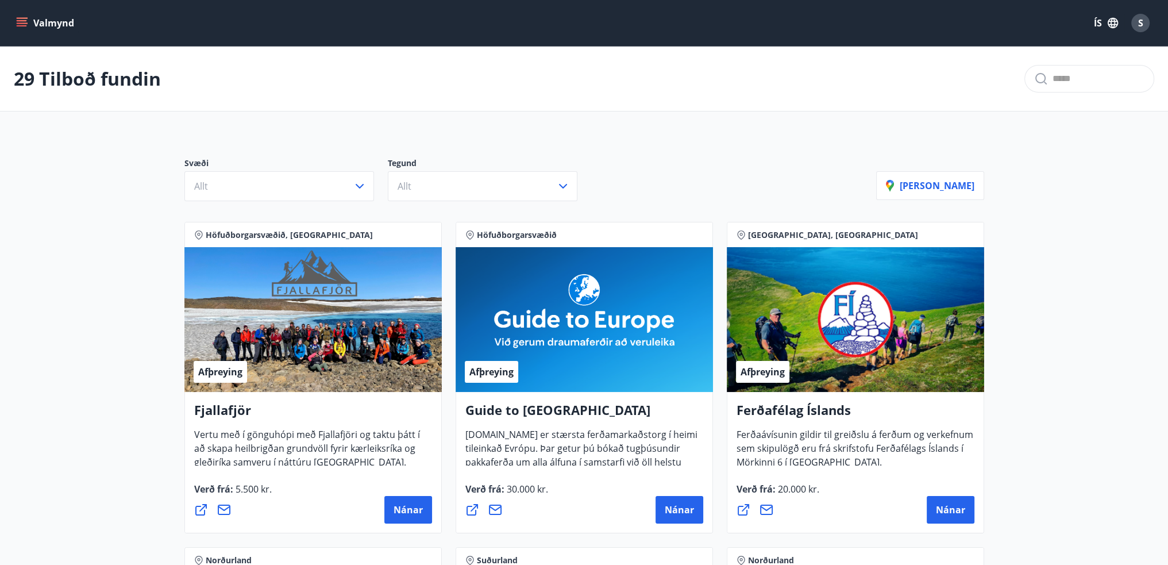
click at [22, 20] on icon "menu" at bounding box center [22, 20] width 10 height 1
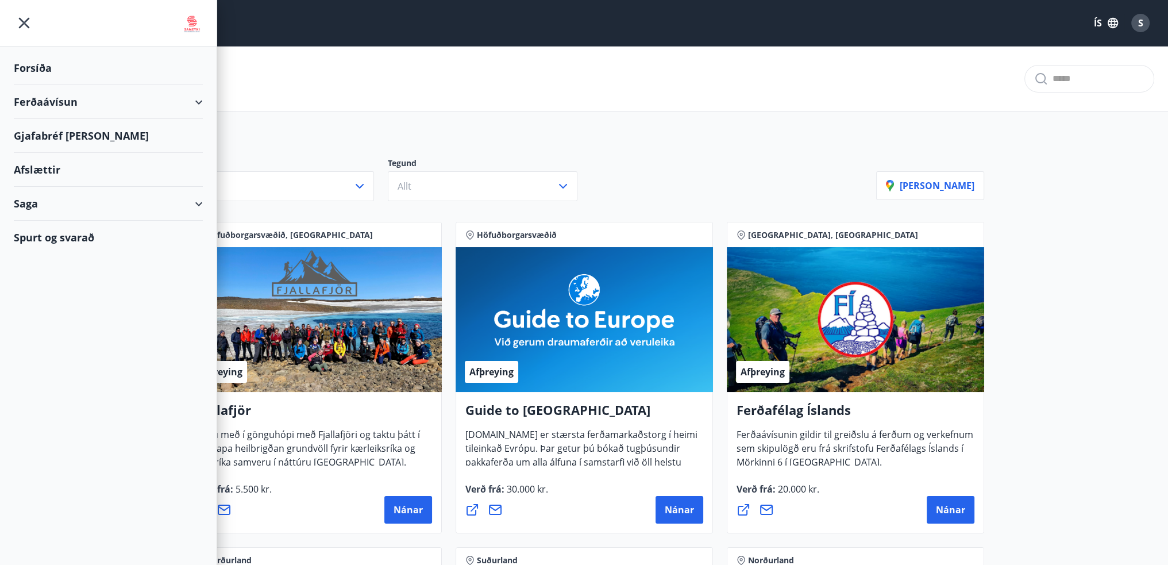
click at [45, 103] on div "Ferðaávísun" at bounding box center [108, 102] width 189 height 34
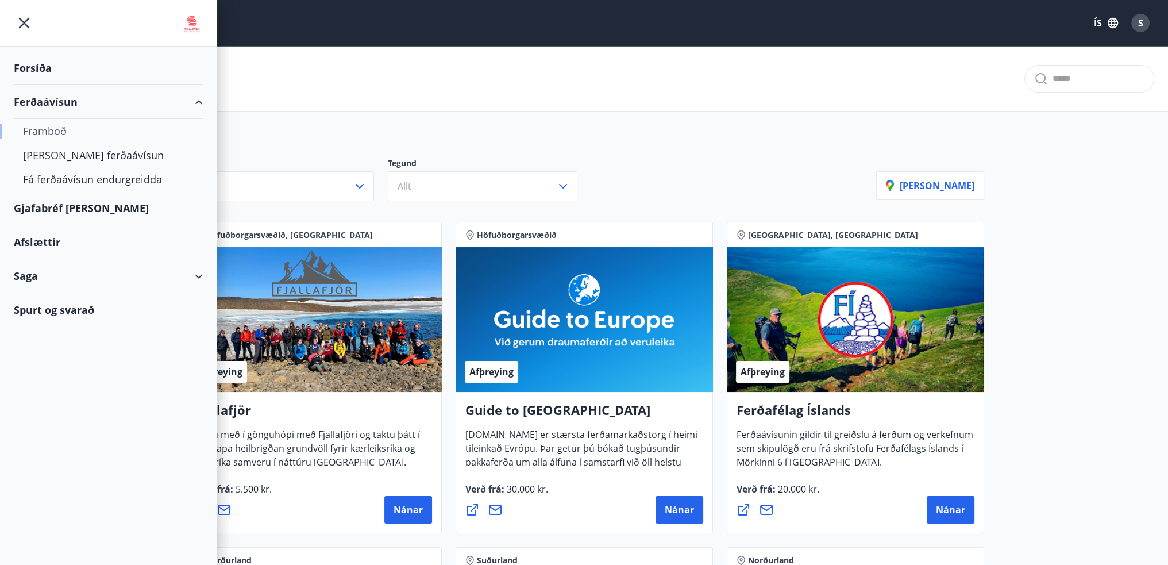
click at [57, 133] on div "Framboð" at bounding box center [108, 131] width 171 height 24
click at [56, 156] on div "[PERSON_NAME] ferðaávísun" at bounding box center [108, 155] width 171 height 24
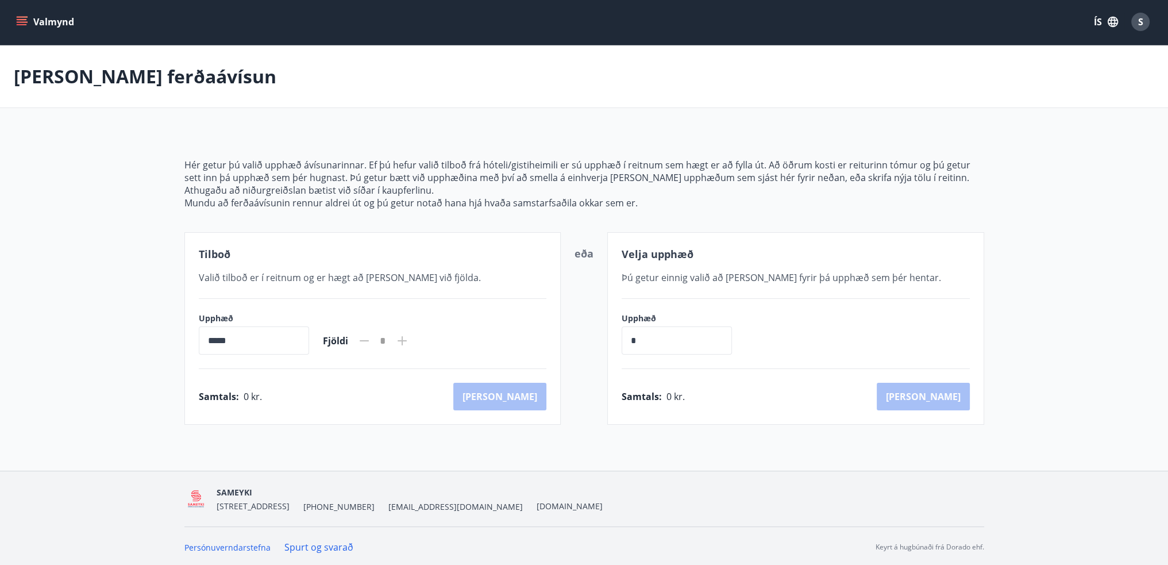
scroll to position [2, 0]
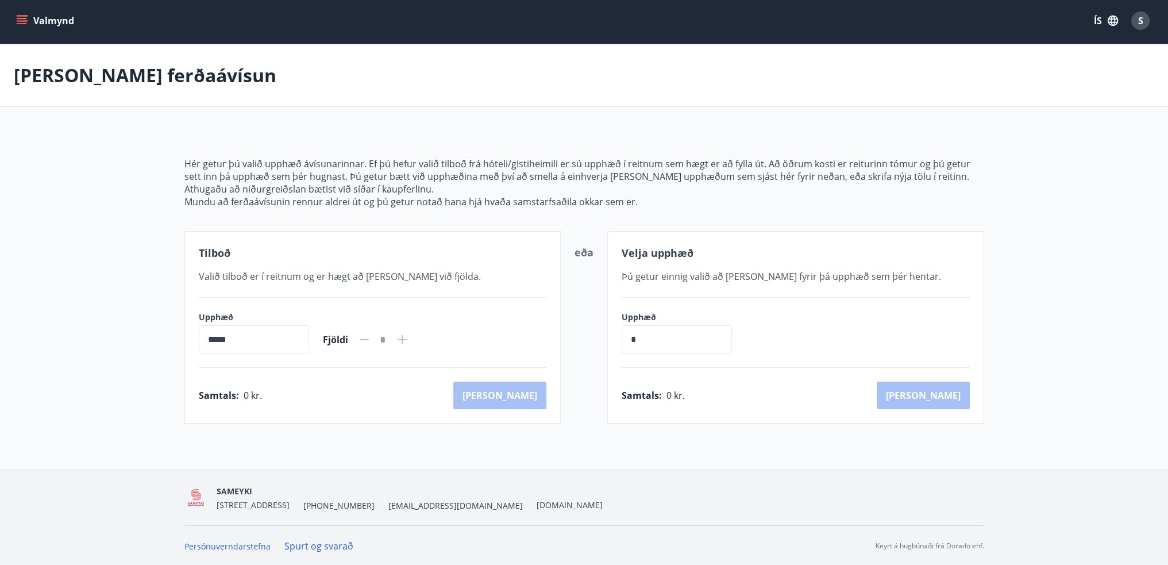
click at [17, 19] on icon "menu" at bounding box center [21, 20] width 11 height 11
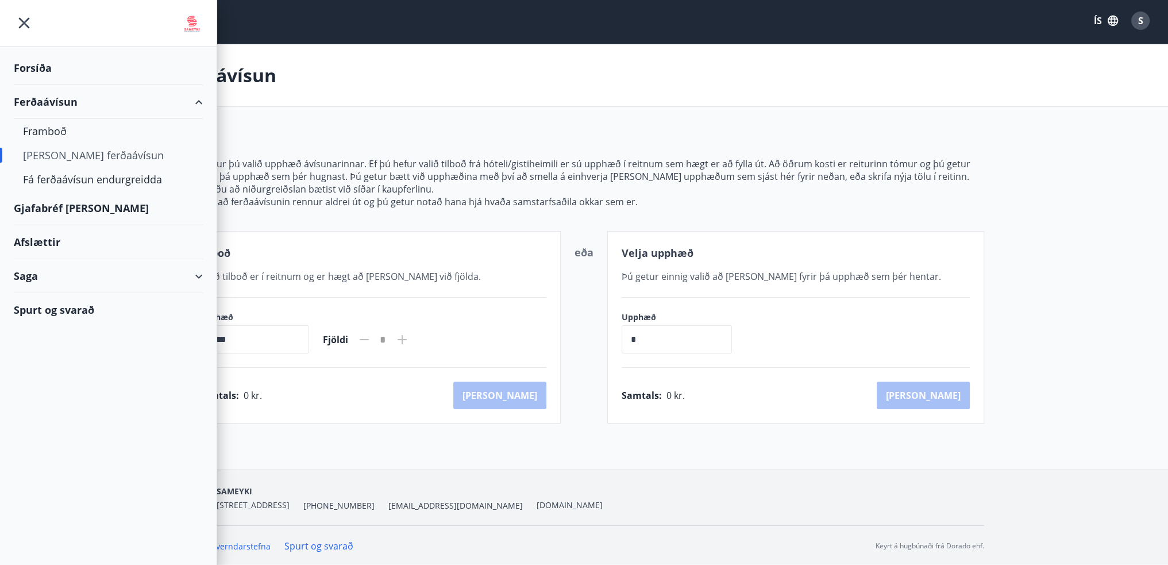
click at [60, 206] on div "Gjafabréf [PERSON_NAME]" at bounding box center [108, 208] width 189 height 34
